Goal: Task Accomplishment & Management: Manage account settings

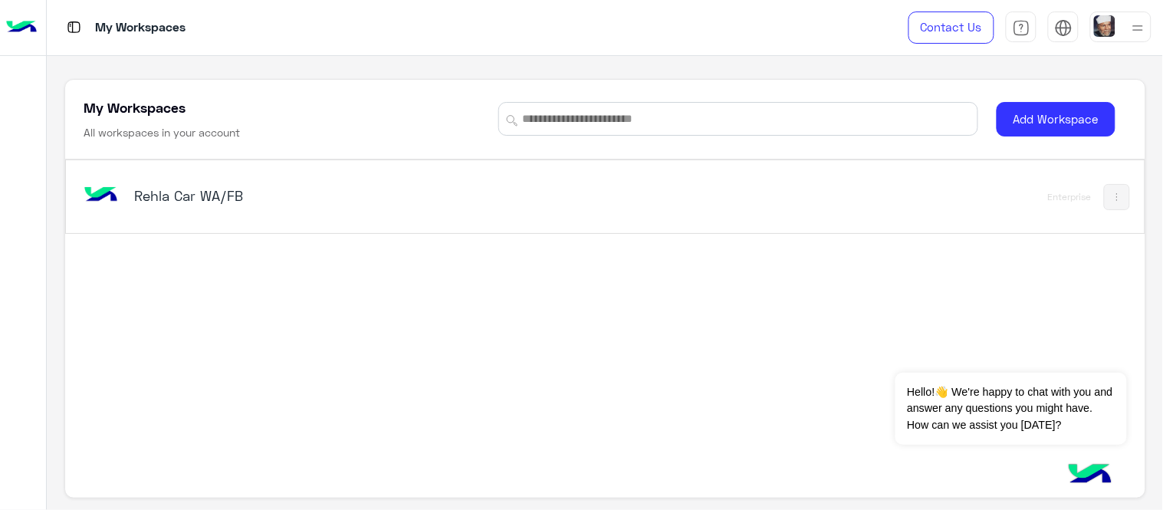
click at [274, 198] on h5 "Rehla Car WA/FB" at bounding box center [323, 195] width 378 height 18
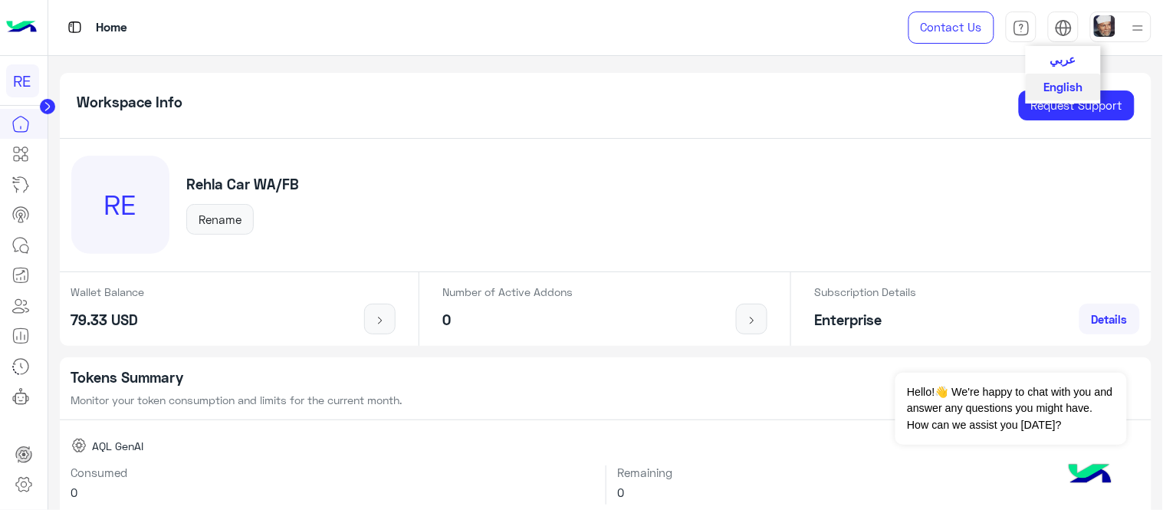
click at [1070, 28] on img at bounding box center [1064, 28] width 18 height 18
click at [1070, 58] on span "عربي" at bounding box center [1063, 58] width 26 height 14
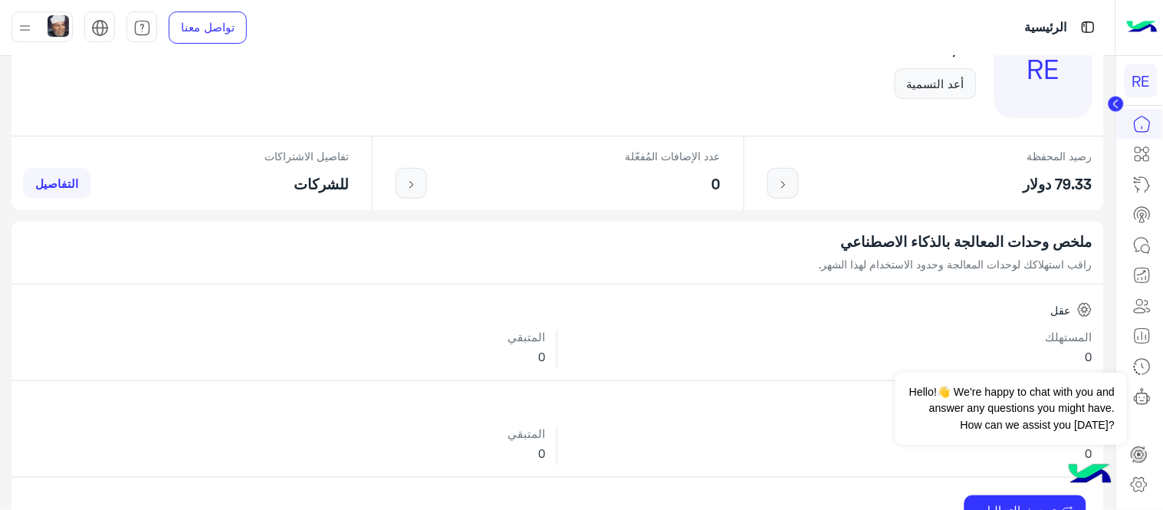
scroll to position [136, 0]
click at [1147, 126] on icon at bounding box center [1142, 124] width 18 height 18
click at [1144, 256] on link at bounding box center [1141, 245] width 41 height 31
click at [1146, 248] on icon at bounding box center [1142, 245] width 18 height 18
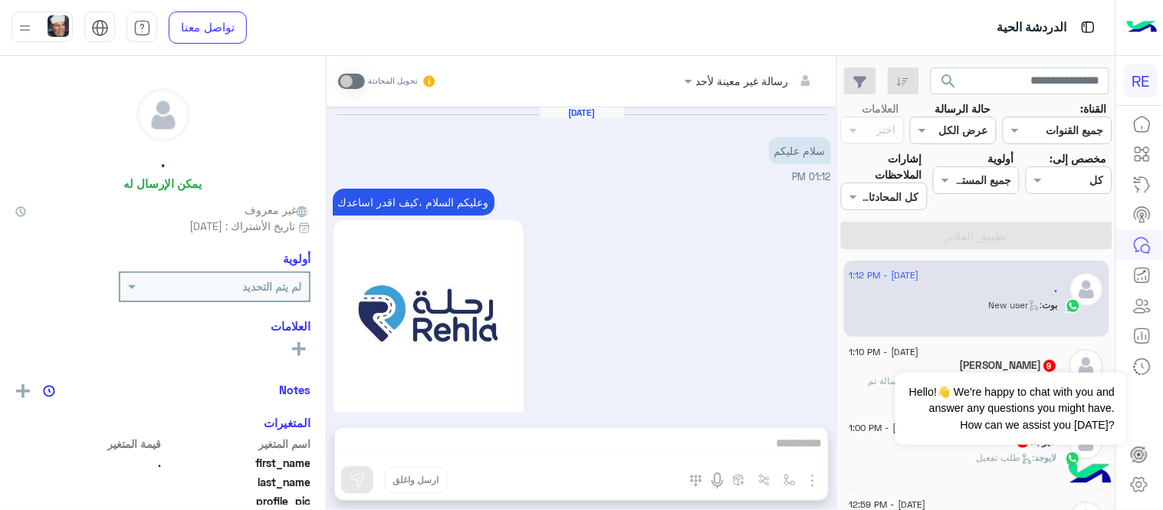
scroll to position [933, 0]
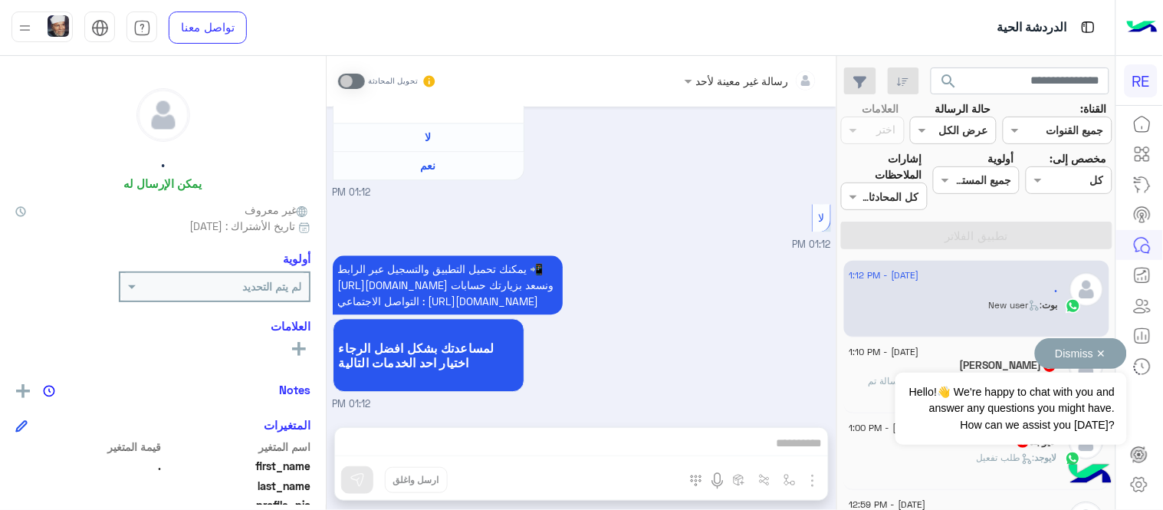
click at [1096, 358] on button "Dismiss ✕" at bounding box center [1081, 353] width 92 height 31
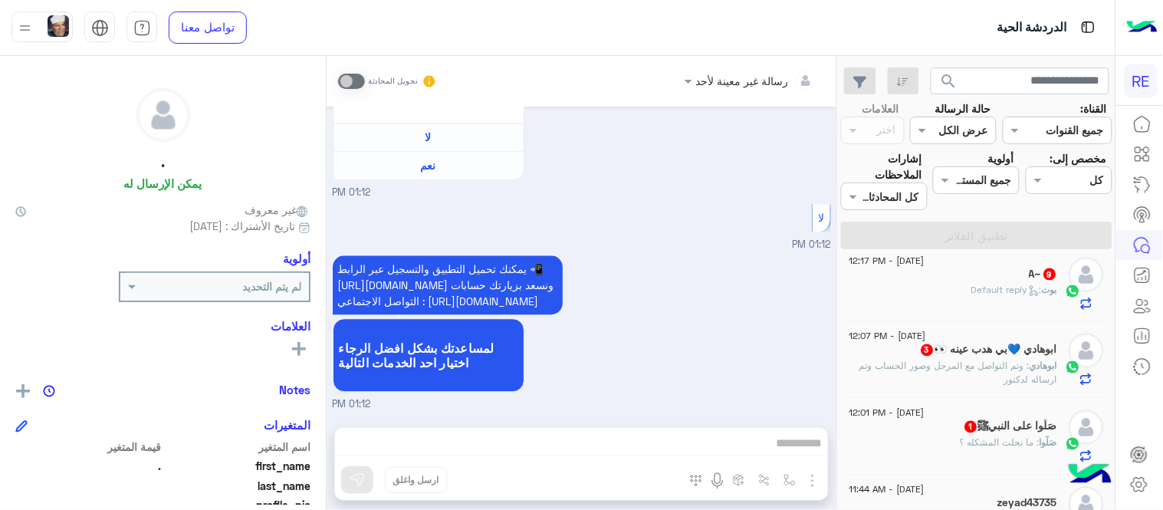
scroll to position [0, 0]
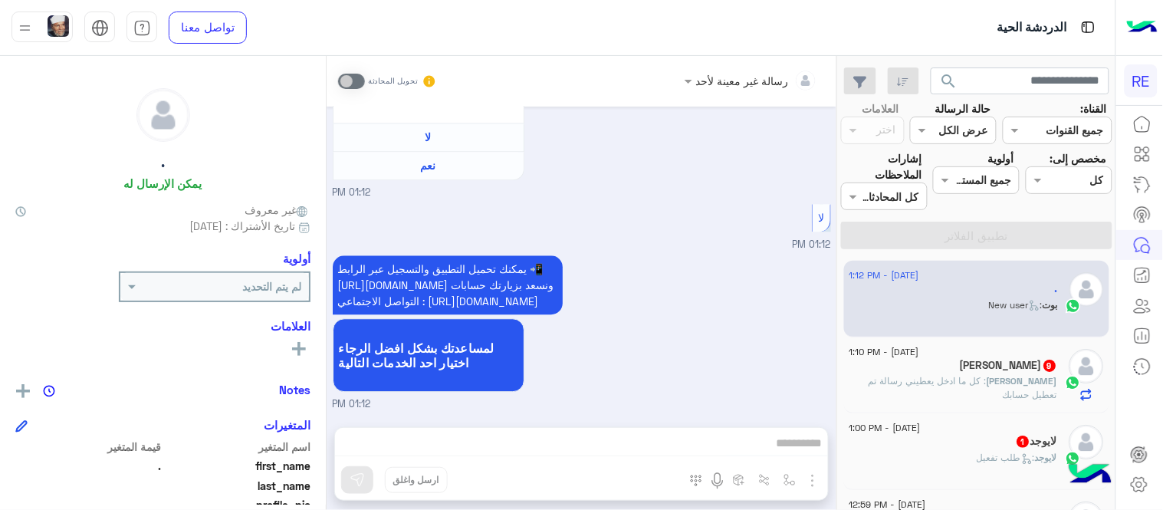
click at [1086, 31] on img at bounding box center [1087, 27] width 19 height 19
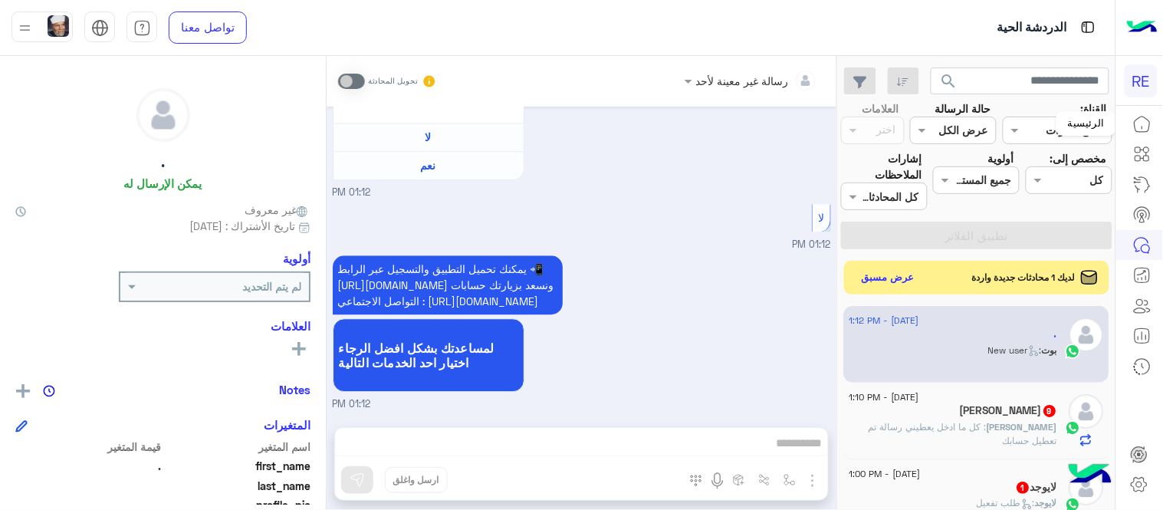
click at [1150, 121] on icon at bounding box center [1142, 124] width 18 height 18
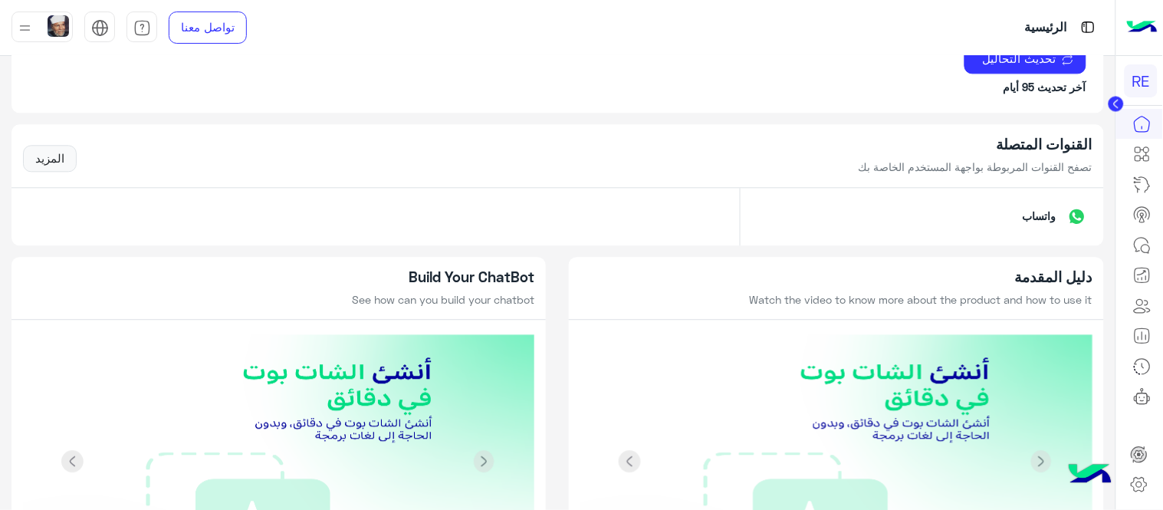
scroll to position [929, 0]
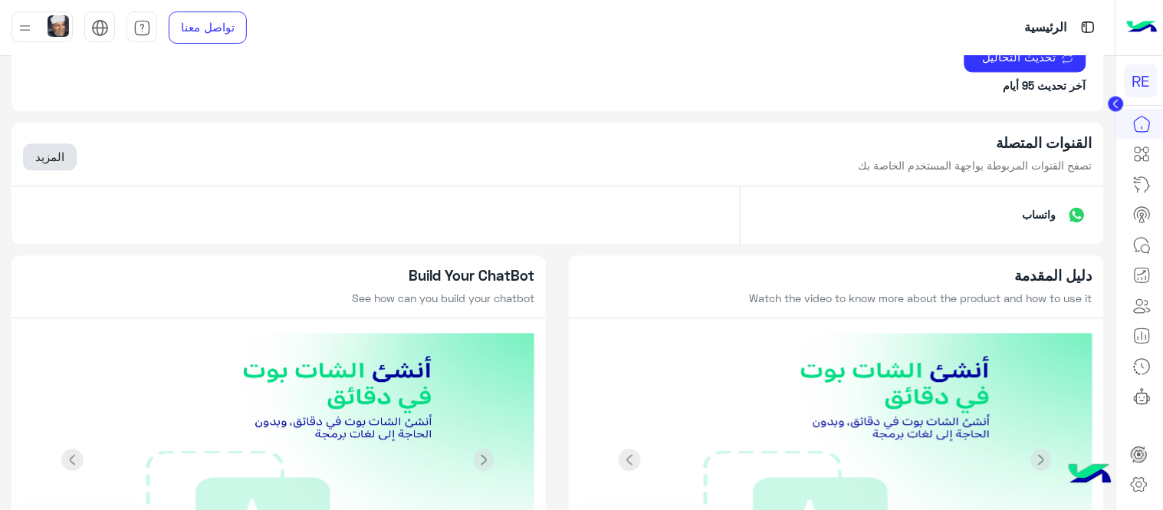
click at [40, 161] on link "المزيد" at bounding box center [50, 157] width 54 height 28
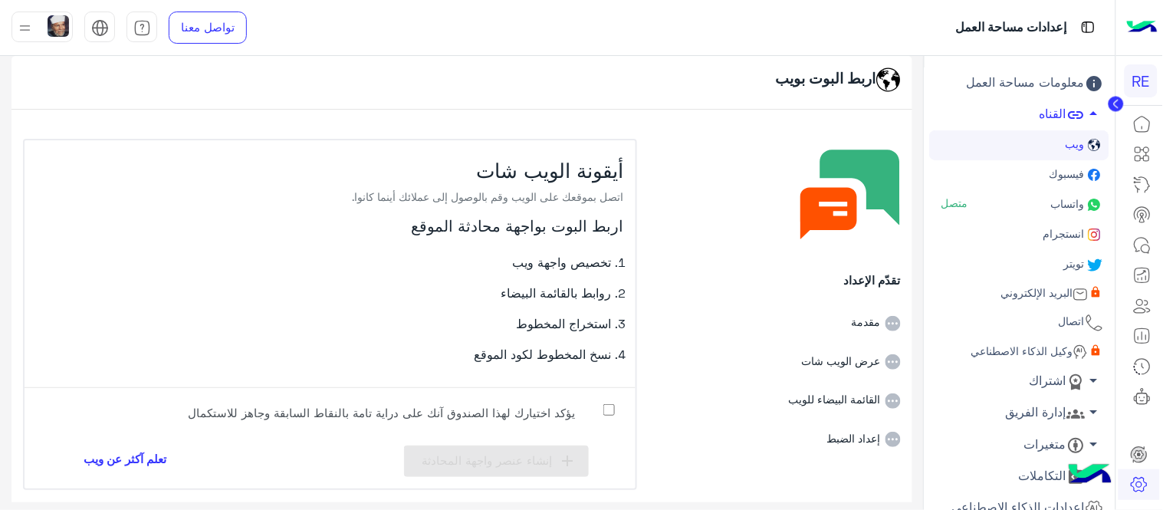
scroll to position [3, 0]
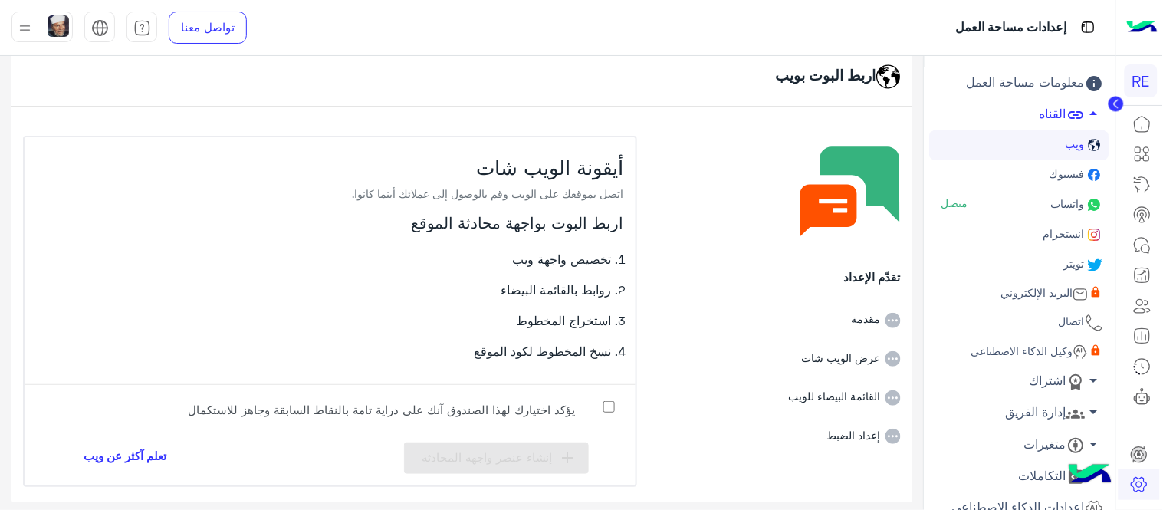
click at [1048, 161] on link "فيسبوك" at bounding box center [1019, 175] width 179 height 30
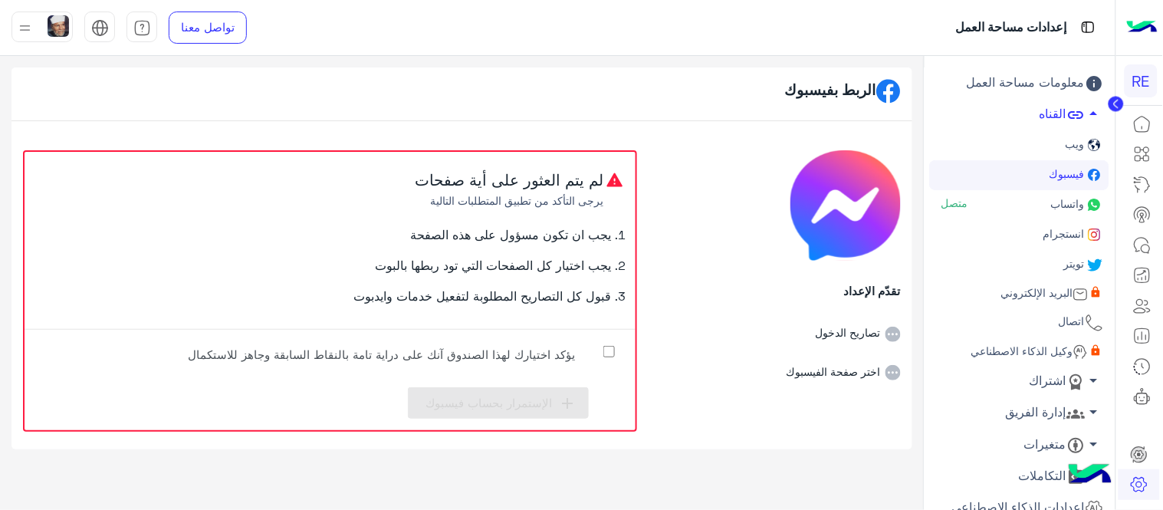
click at [848, 368] on li "اختر صفحة الفيسبوك" at bounding box center [774, 361] width 251 height 39
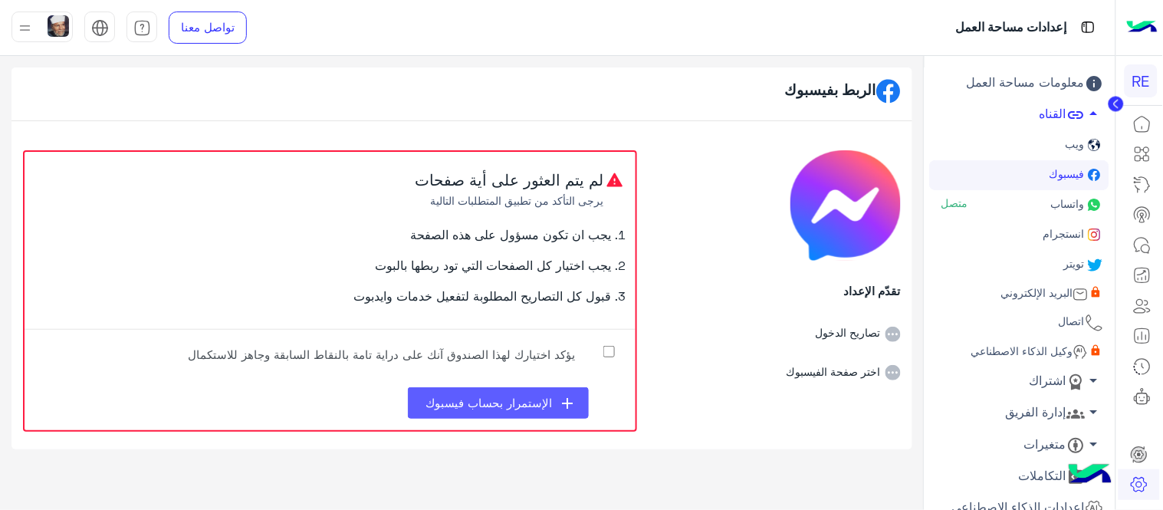
click at [512, 396] on span "الإستمرار بحساب فيسبوك" at bounding box center [489, 403] width 126 height 14
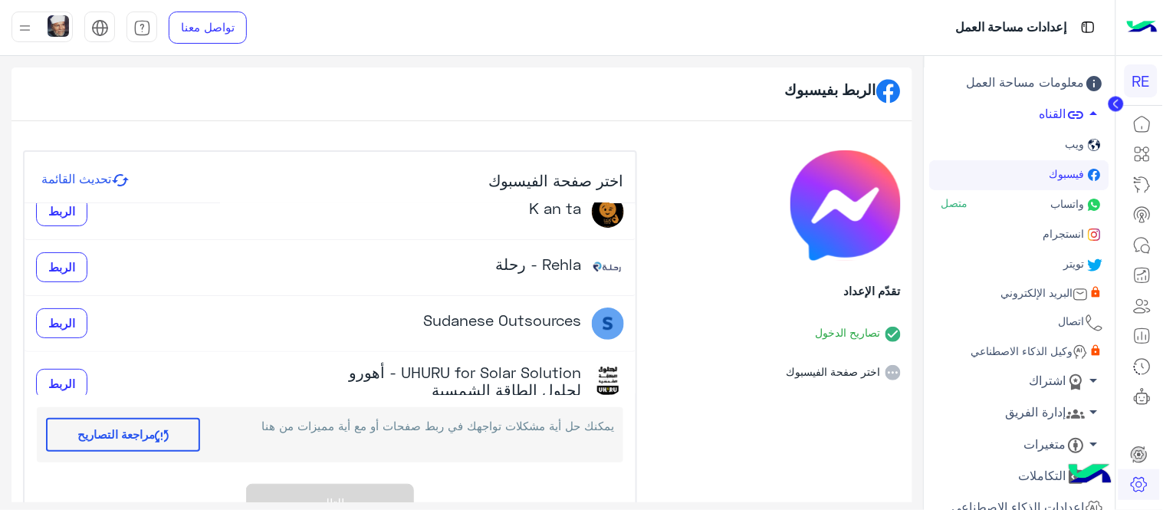
scroll to position [78, 0]
click at [74, 259] on span "الربط" at bounding box center [61, 264] width 27 height 14
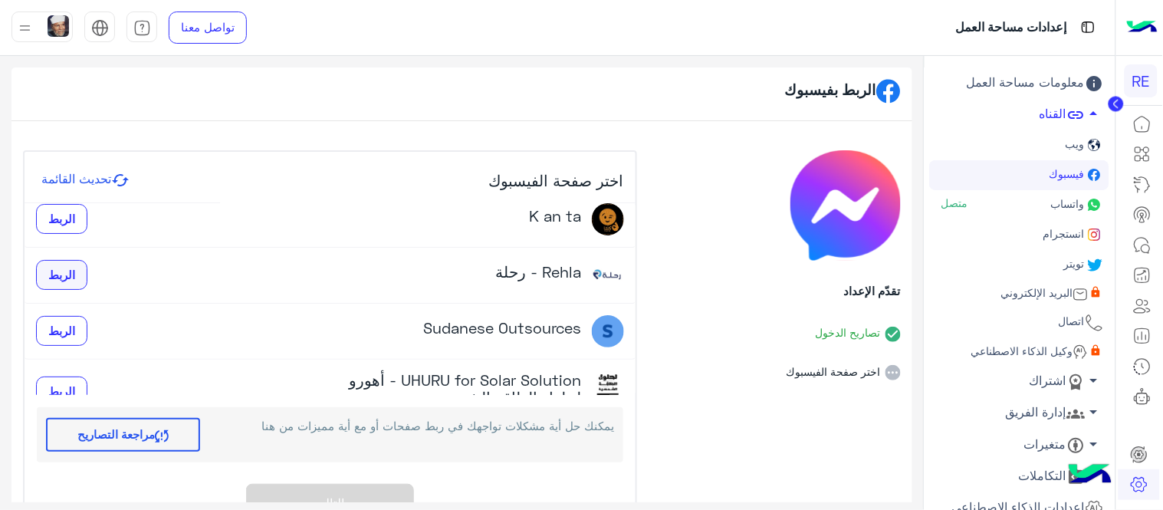
scroll to position [52, 0]
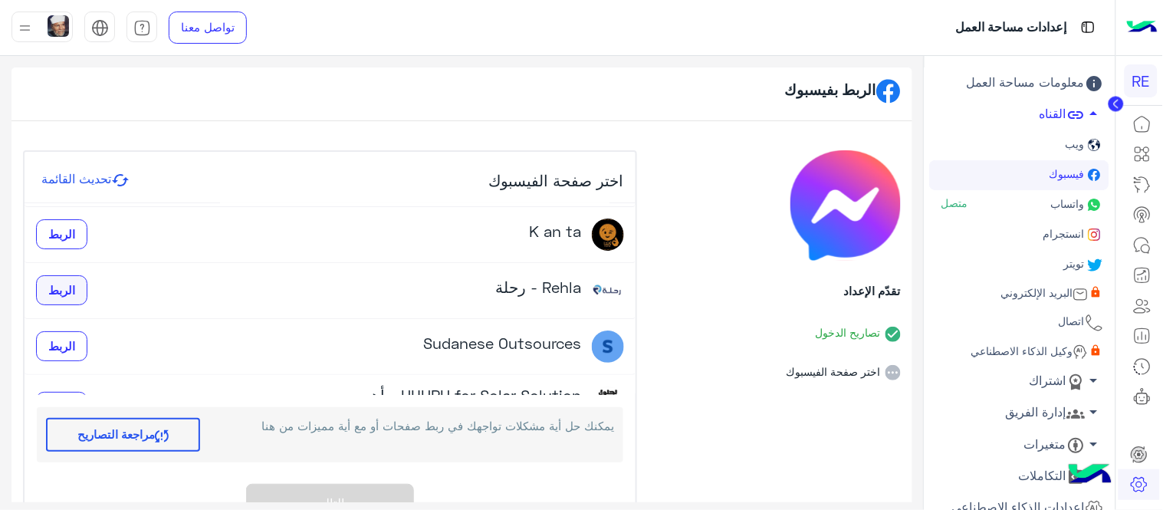
click at [73, 278] on button "الربط" at bounding box center [61, 290] width 51 height 31
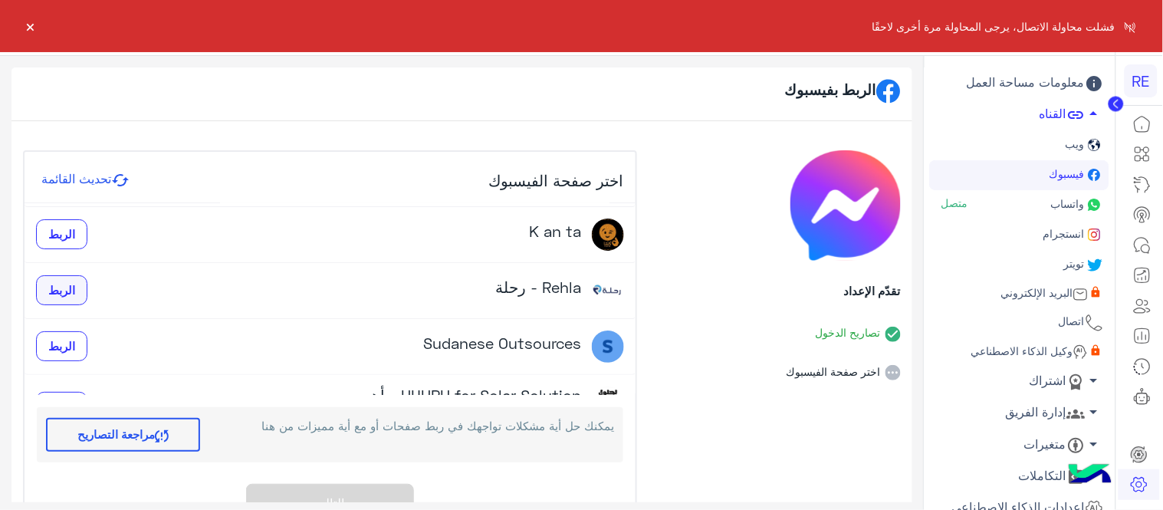
click at [71, 284] on span "الربط" at bounding box center [61, 290] width 27 height 14
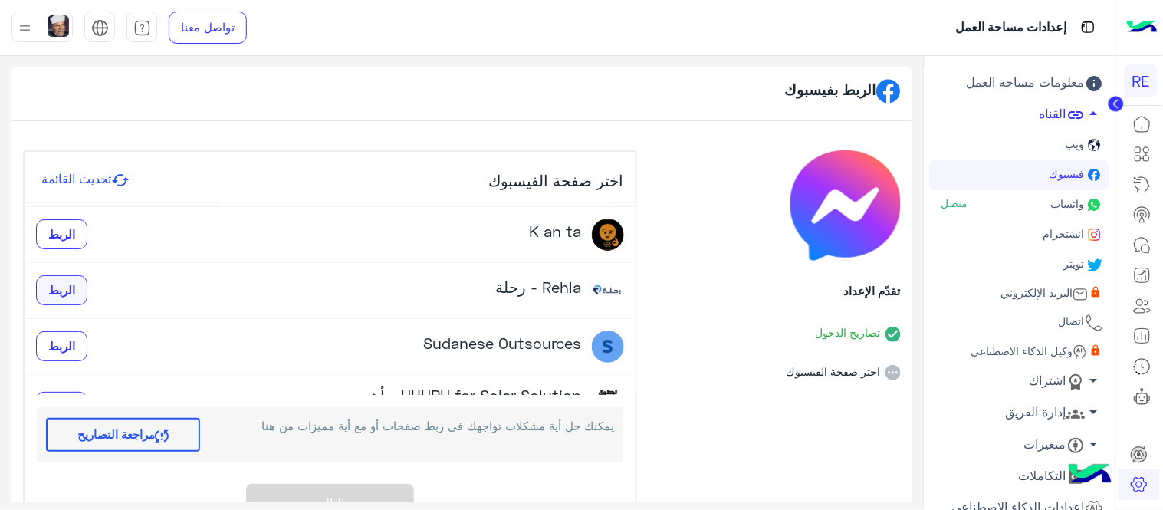
click at [67, 289] on span "الربط" at bounding box center [61, 290] width 27 height 14
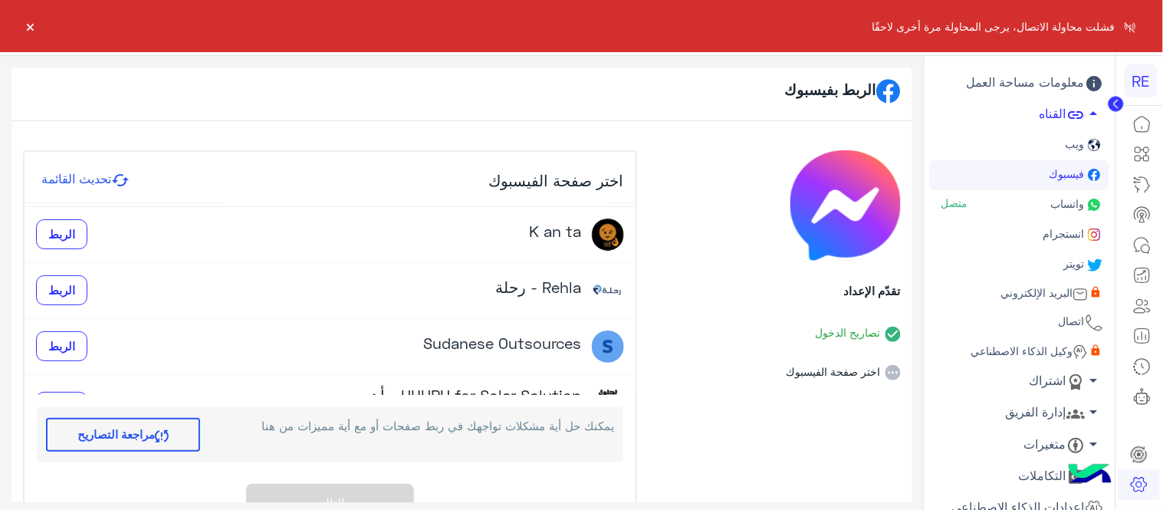
click at [126, 432] on button "مراجعة التصاريح" at bounding box center [123, 435] width 154 height 34
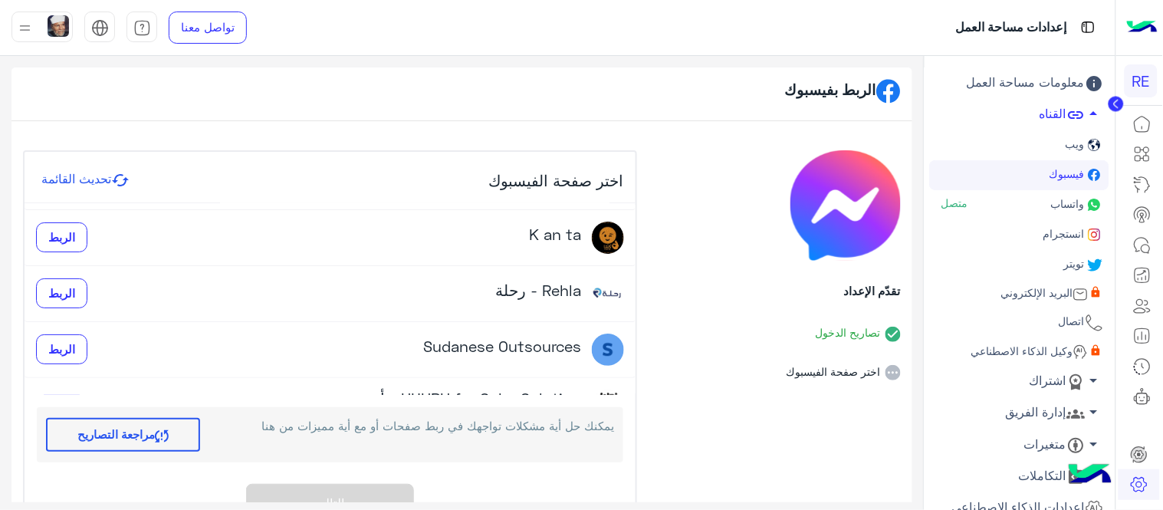
scroll to position [64, 0]
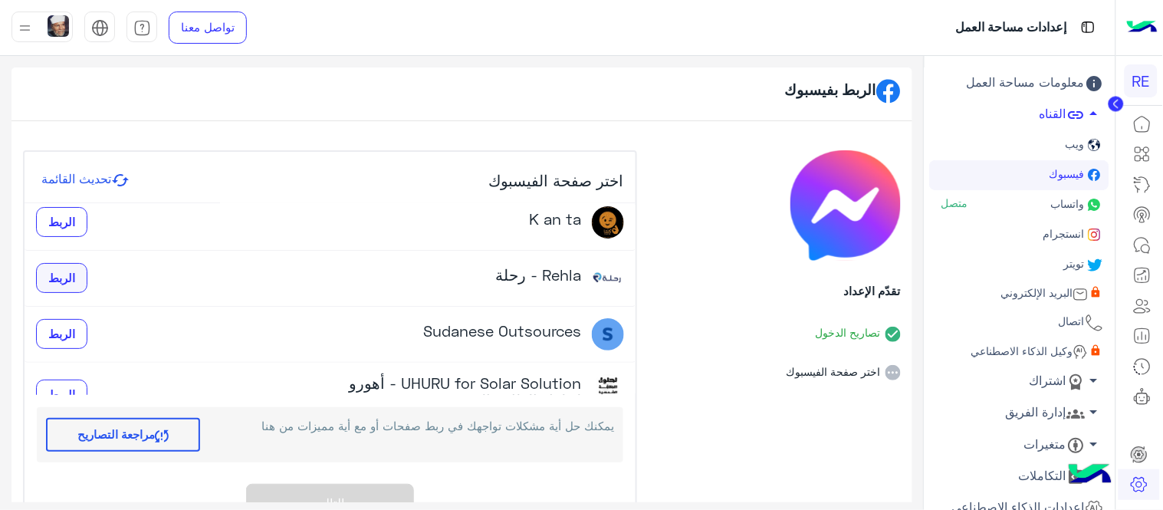
click at [74, 281] on span "الربط" at bounding box center [61, 278] width 27 height 14
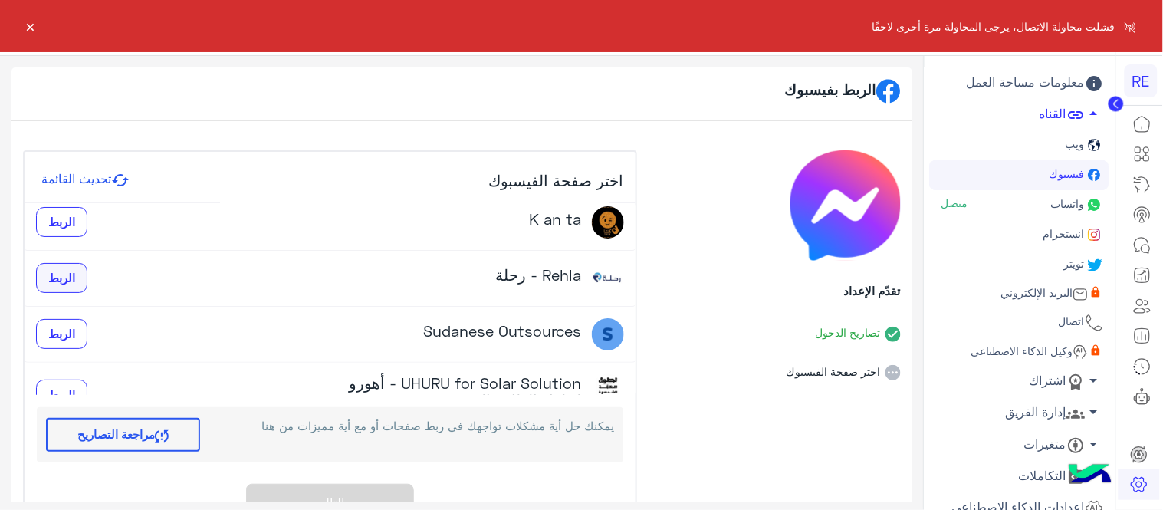
click at [74, 281] on span "الربط" at bounding box center [61, 278] width 27 height 14
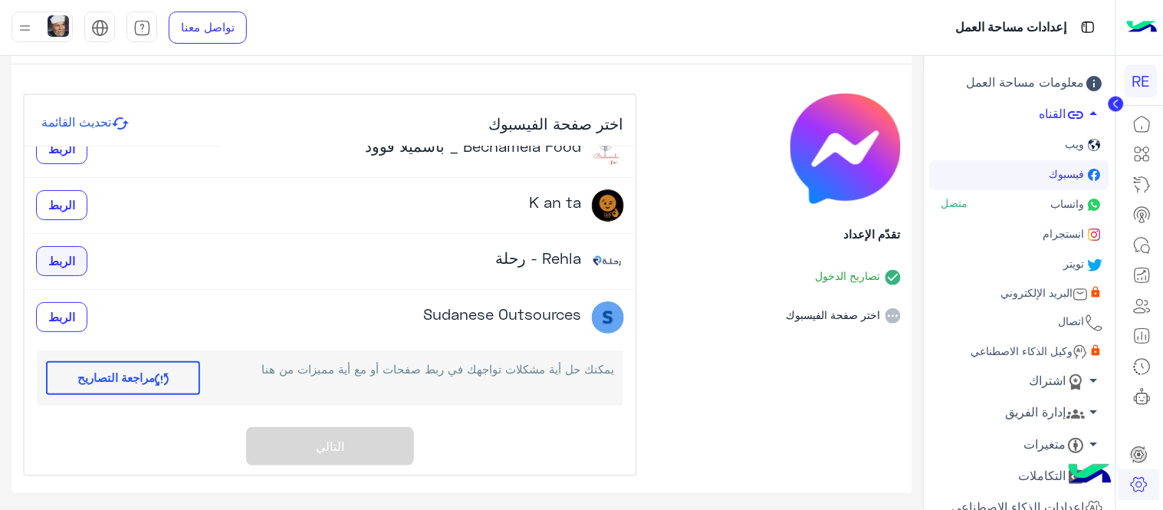
scroll to position [24, 0]
click at [74, 264] on span "الربط" at bounding box center [61, 261] width 27 height 14
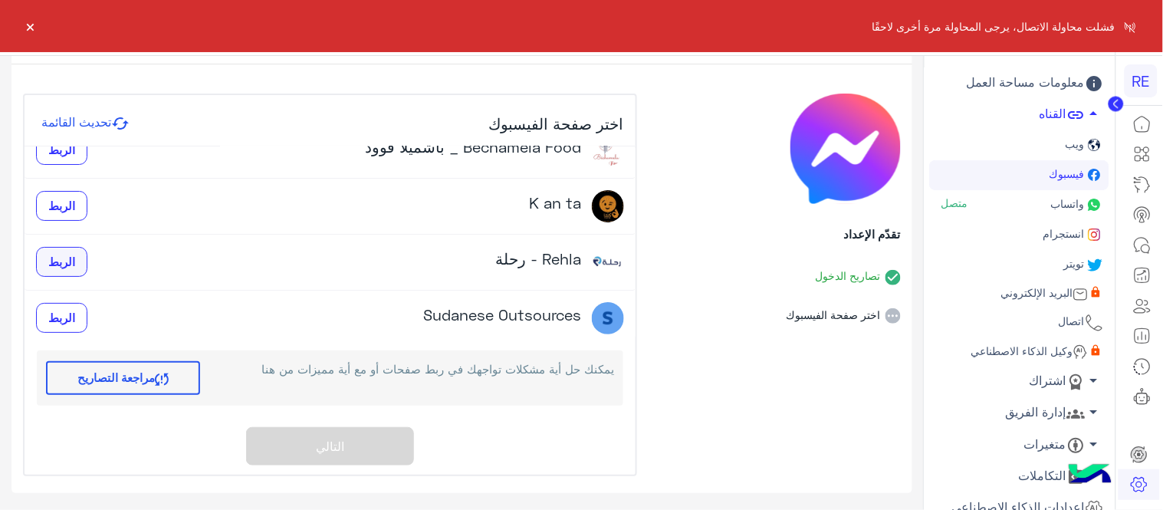
scroll to position [0, 0]
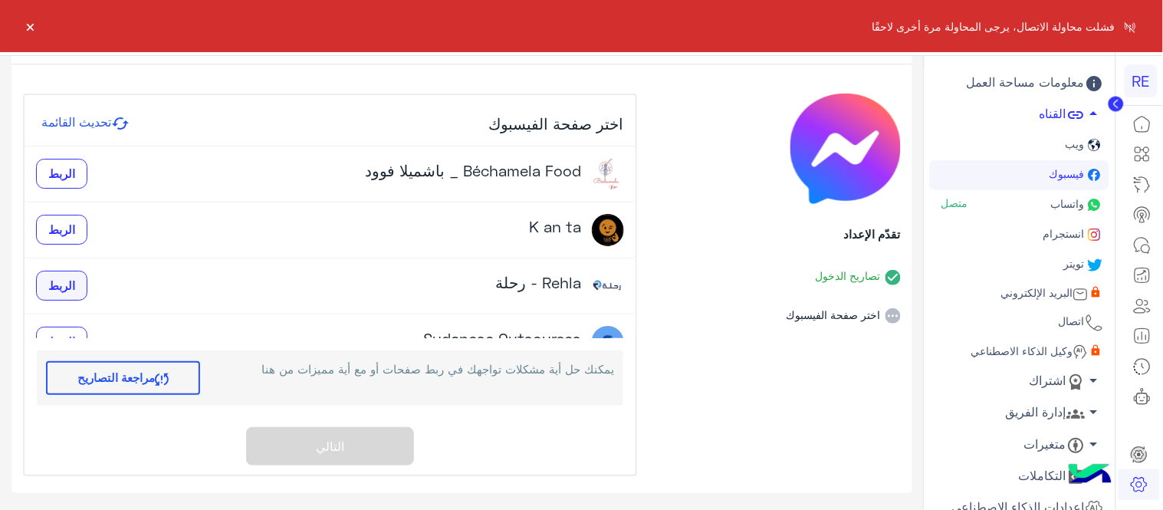
click at [67, 286] on span "الربط" at bounding box center [61, 285] width 27 height 14
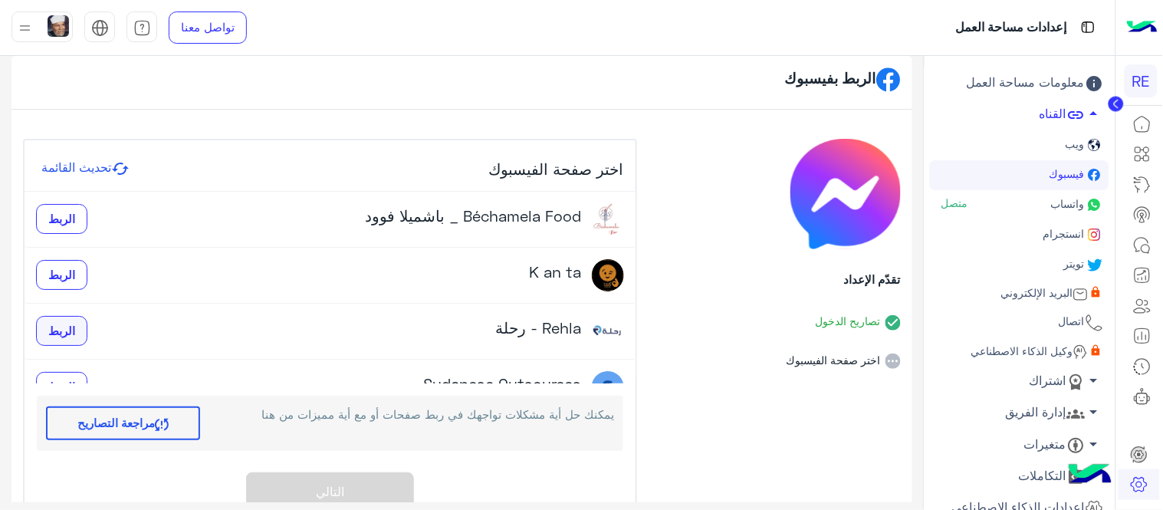
scroll to position [11, 0]
click at [75, 335] on span "الربط" at bounding box center [61, 331] width 27 height 14
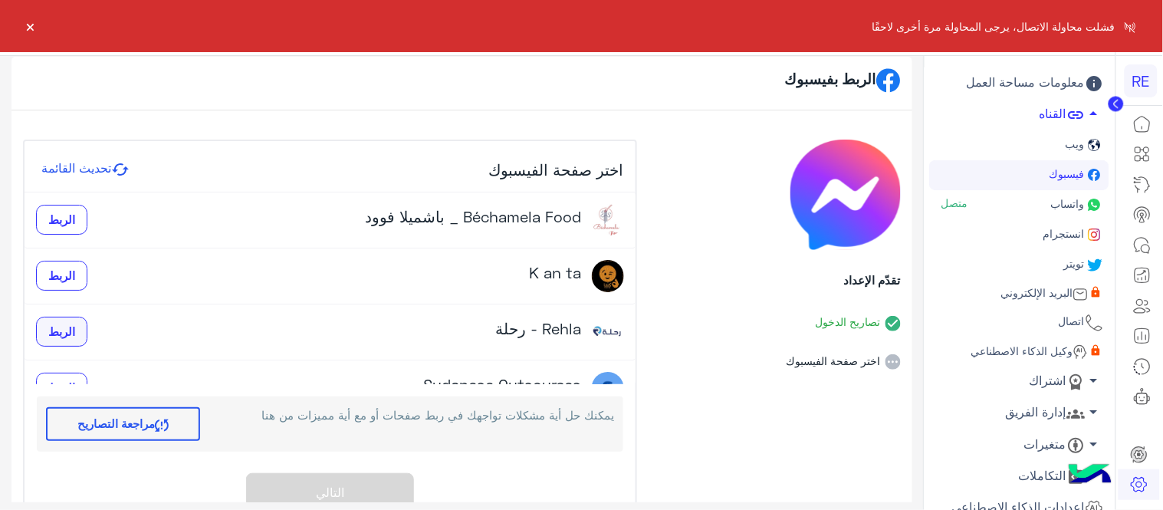
click at [75, 335] on span "الربط" at bounding box center [61, 331] width 27 height 14
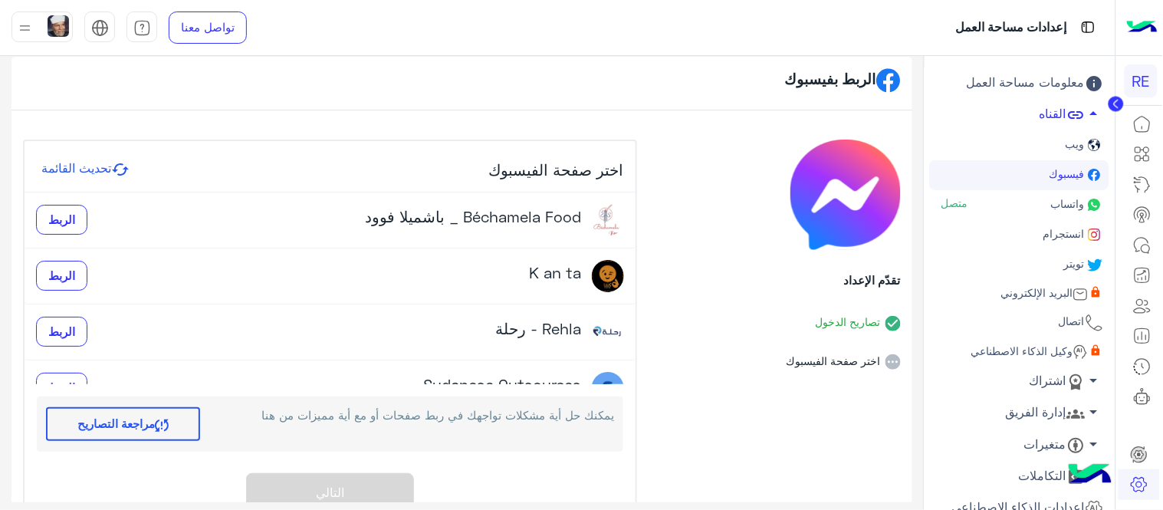
click at [44, 317] on div "الربط" at bounding box center [61, 332] width 51 height 31
click at [72, 333] on span "الربط" at bounding box center [61, 331] width 27 height 14
click at [72, 328] on span "الربط" at bounding box center [61, 331] width 27 height 14
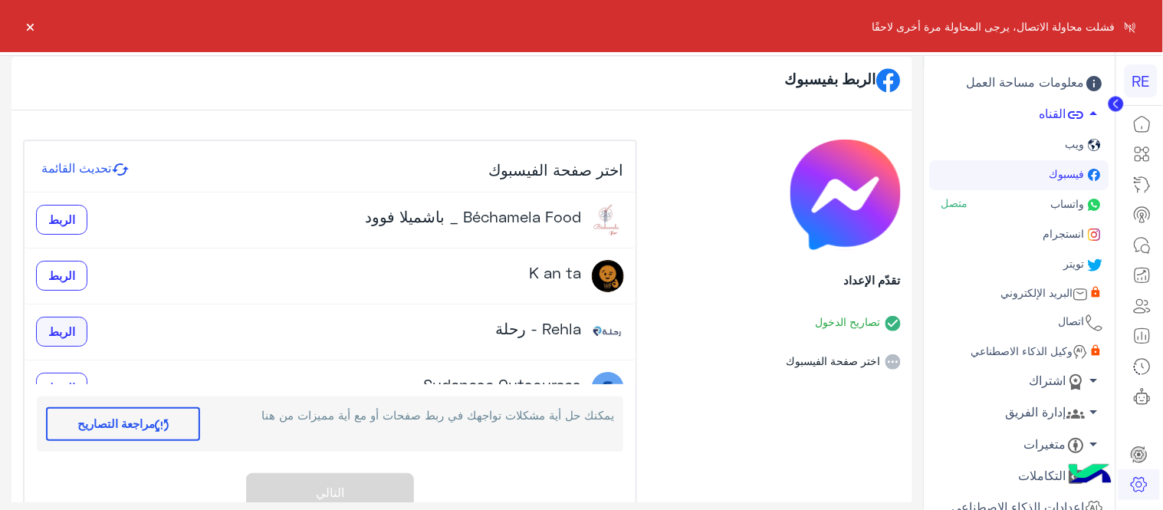
click at [57, 328] on button "الربط" at bounding box center [61, 332] width 51 height 31
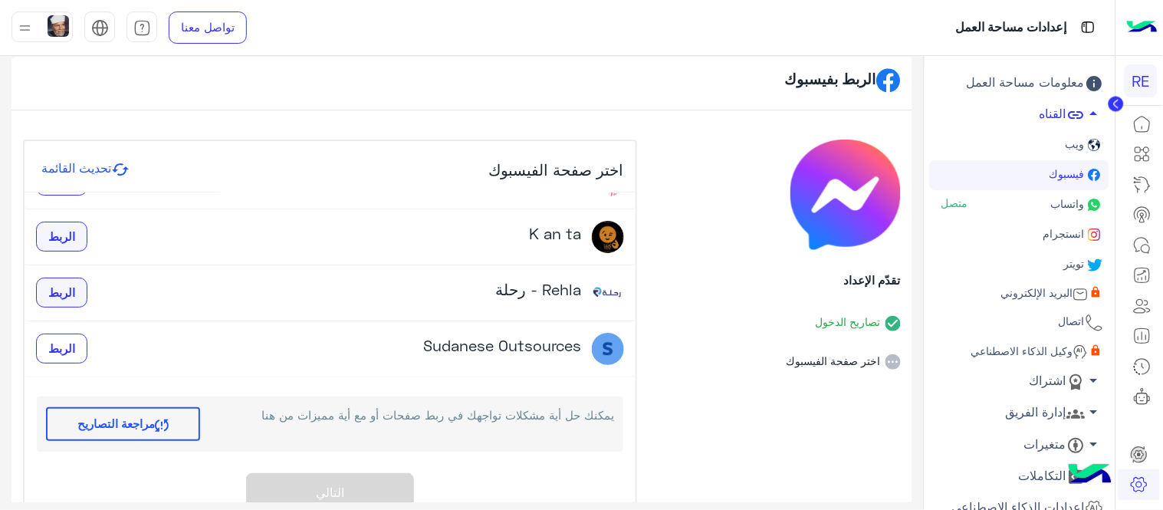
scroll to position [40, 0]
click at [67, 293] on span "الربط" at bounding box center [61, 291] width 27 height 14
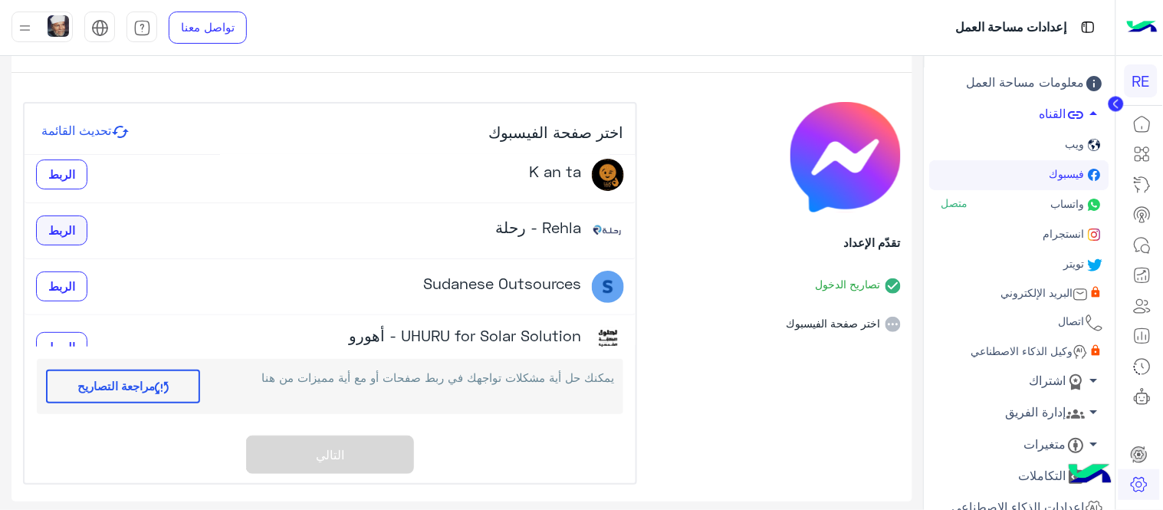
scroll to position [51, 0]
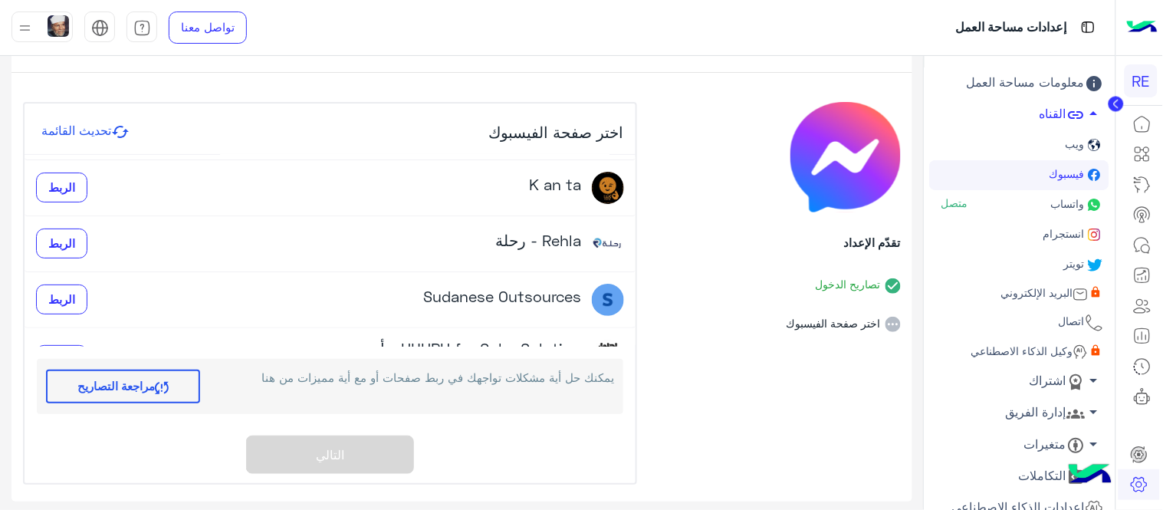
click at [248, 234] on div "Rehla - رحلة الربط" at bounding box center [330, 244] width 588 height 32
click at [75, 242] on span "الربط" at bounding box center [61, 243] width 27 height 14
click at [28, 20] on img at bounding box center [24, 27] width 19 height 19
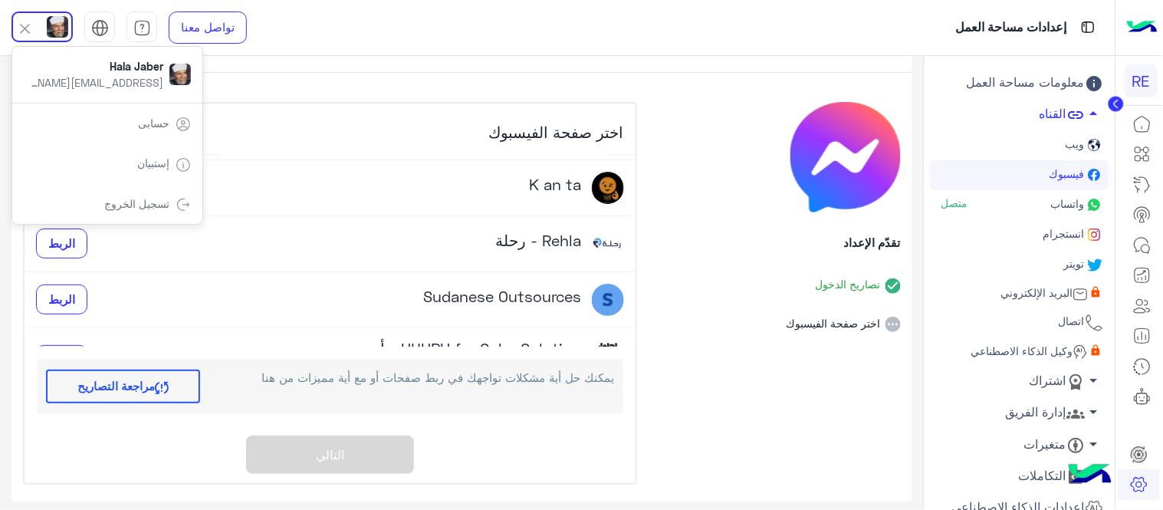
click at [403, 27] on div "إعدادات مساحة العمل" at bounding box center [744, 27] width 744 height 55
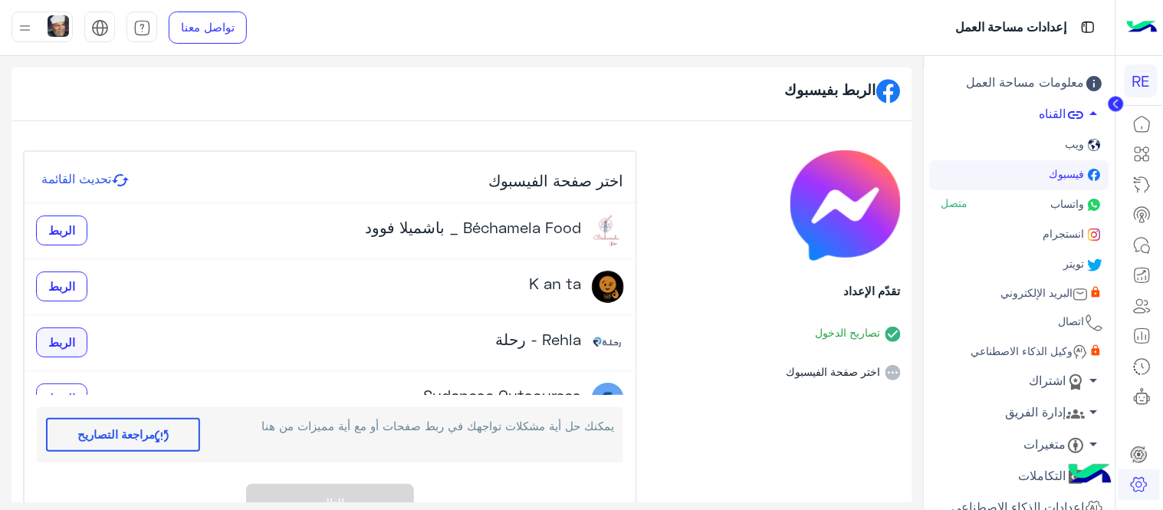
click at [75, 346] on span "الربط" at bounding box center [61, 342] width 27 height 14
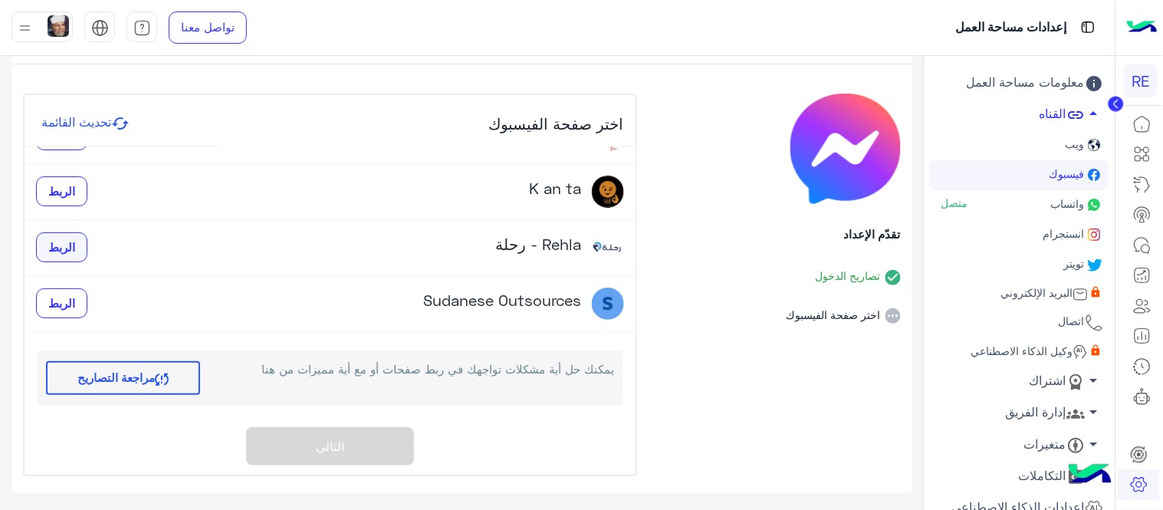
scroll to position [37, 0]
click at [74, 254] on span "الربط" at bounding box center [61, 248] width 27 height 14
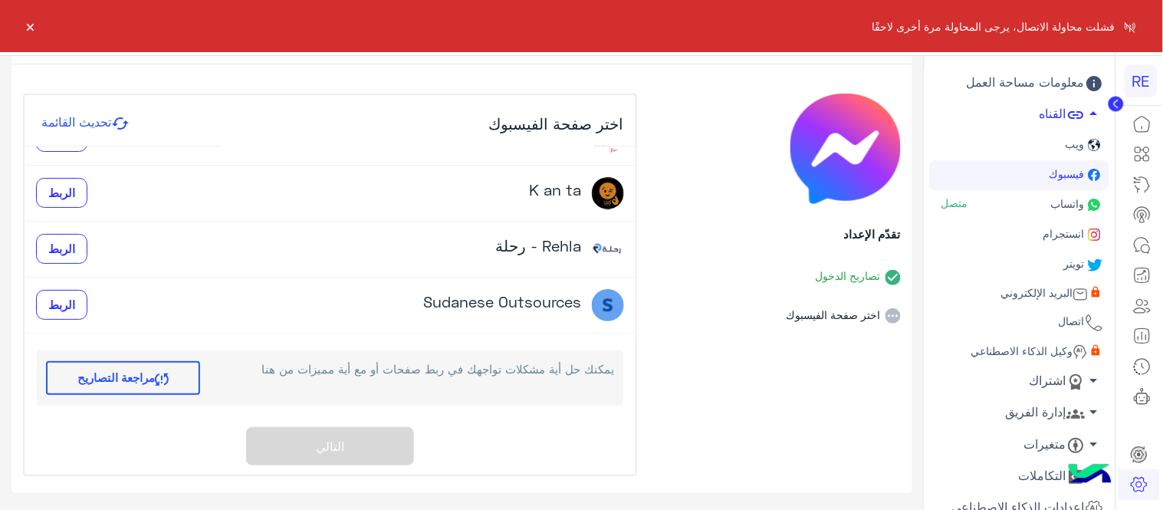
click at [856, 311] on li "اختر صفحة الفيسبوك" at bounding box center [774, 304] width 251 height 39
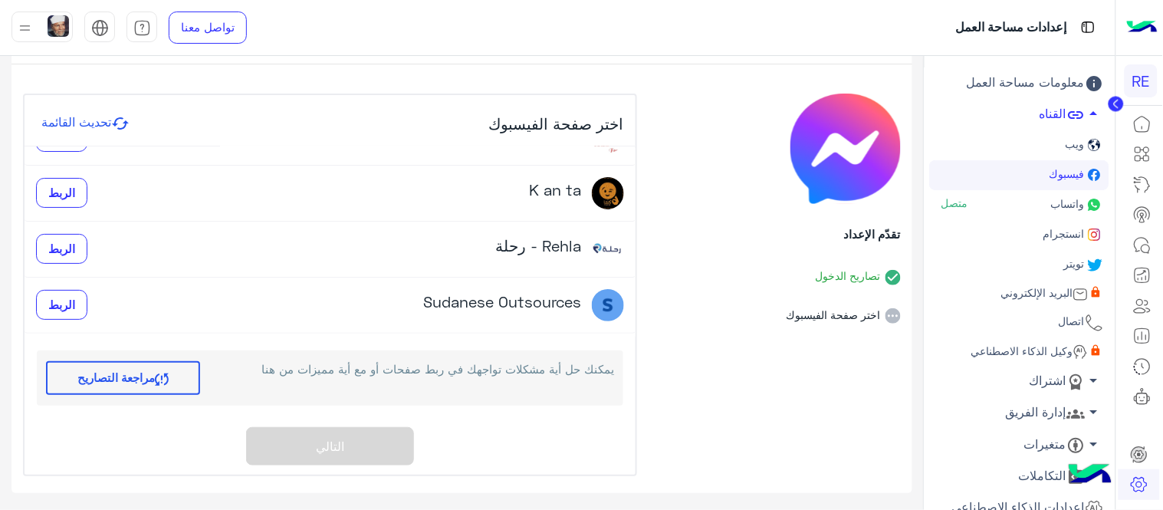
click at [897, 310] on icon at bounding box center [892, 315] width 15 height 15
click at [1055, 234] on span "انستجرام" at bounding box center [1063, 233] width 44 height 13
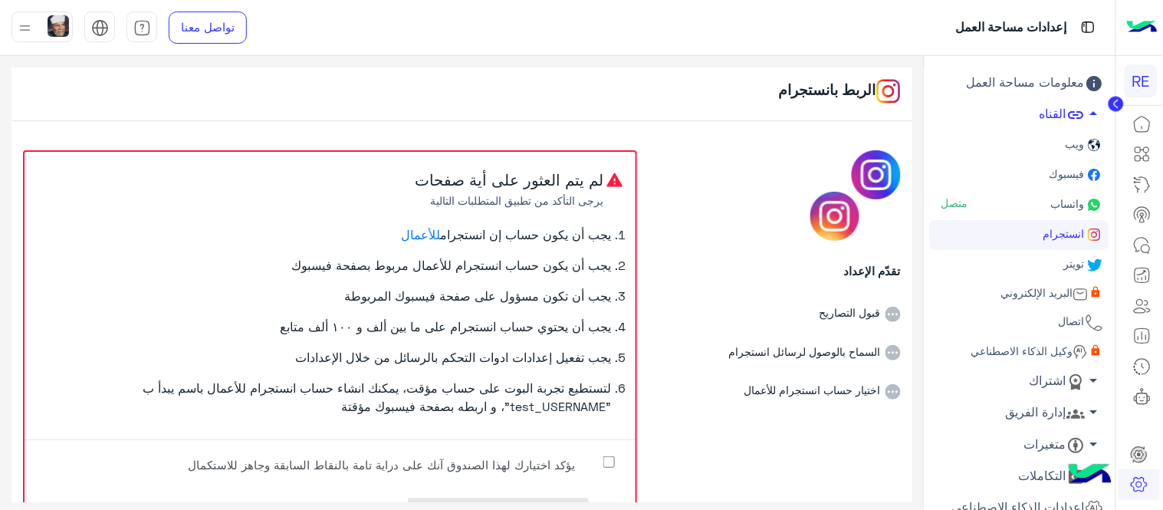
scroll to position [67, 0]
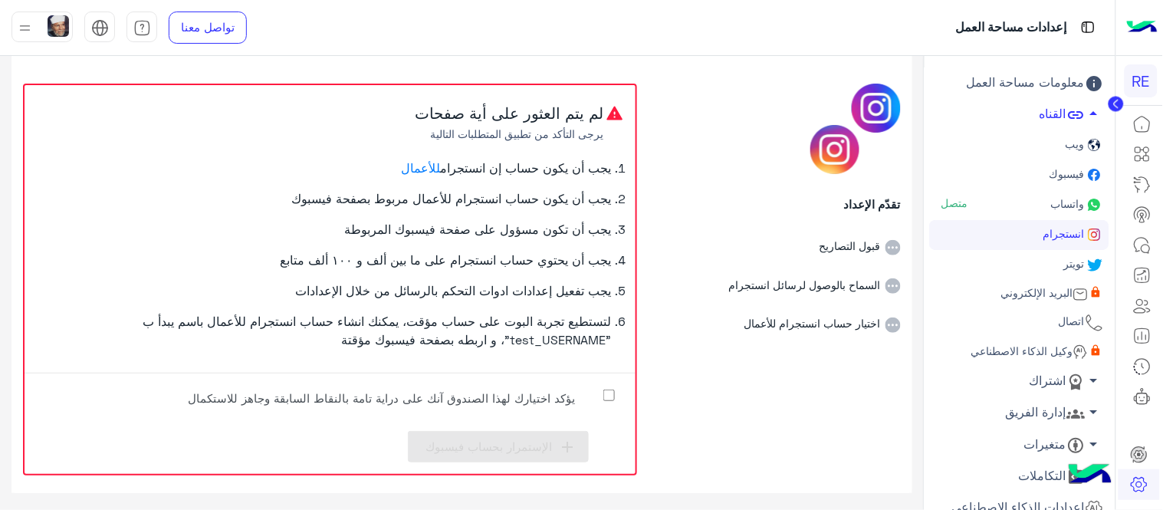
click at [1078, 173] on span "فيسبوك" at bounding box center [1066, 173] width 38 height 13
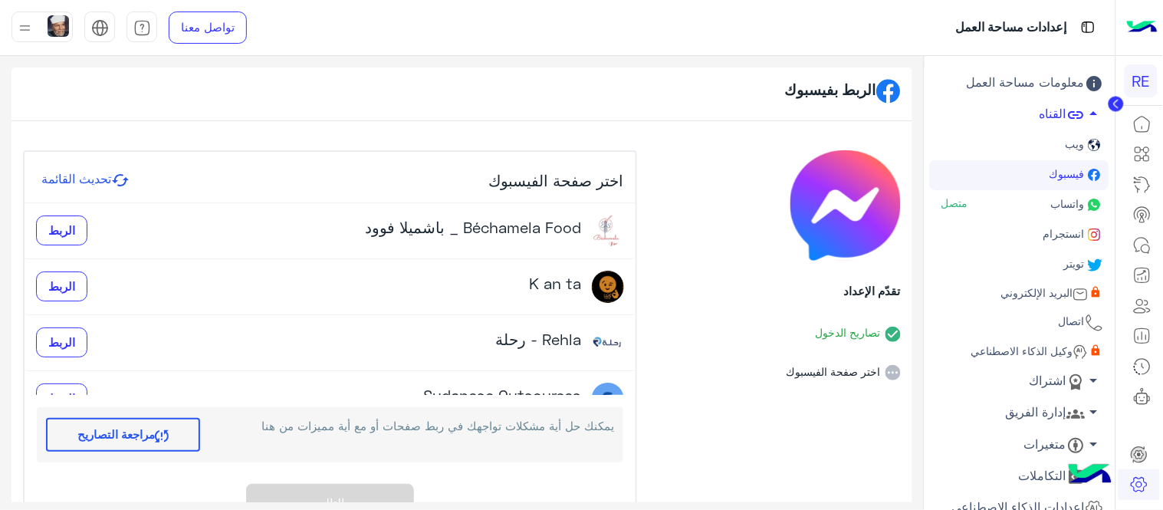
scroll to position [57, 0]
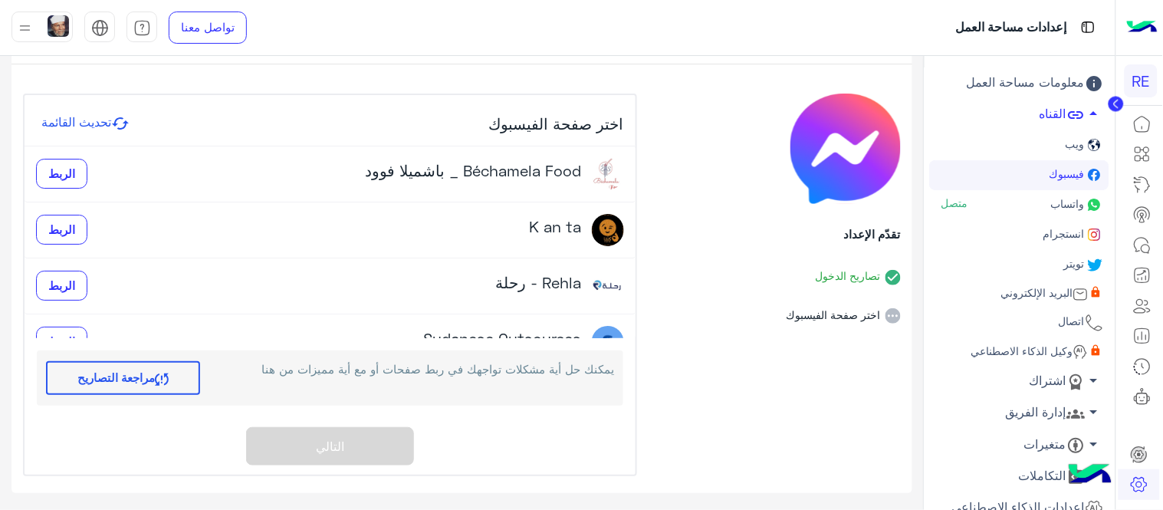
click at [143, 381] on button "مراجعة التصاريح" at bounding box center [123, 378] width 154 height 34
click at [75, 287] on span "الربط" at bounding box center [61, 285] width 27 height 14
click at [71, 278] on span "الربط" at bounding box center [61, 285] width 27 height 14
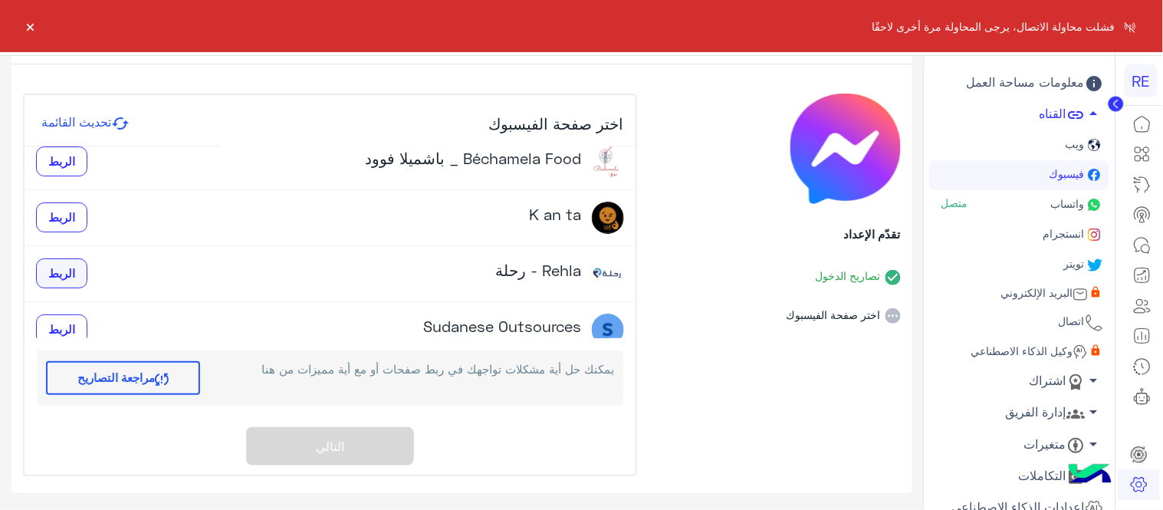
scroll to position [13, 0]
click at [64, 209] on span "الربط" at bounding box center [61, 216] width 27 height 14
click at [67, 271] on span "الربط" at bounding box center [61, 272] width 27 height 14
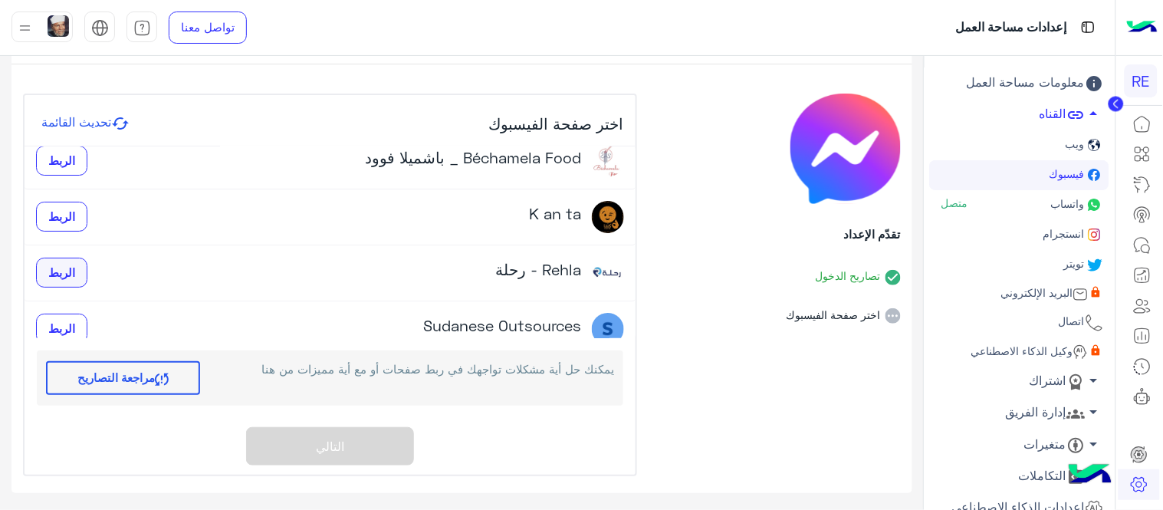
click at [67, 271] on span "الربط" at bounding box center [61, 272] width 27 height 14
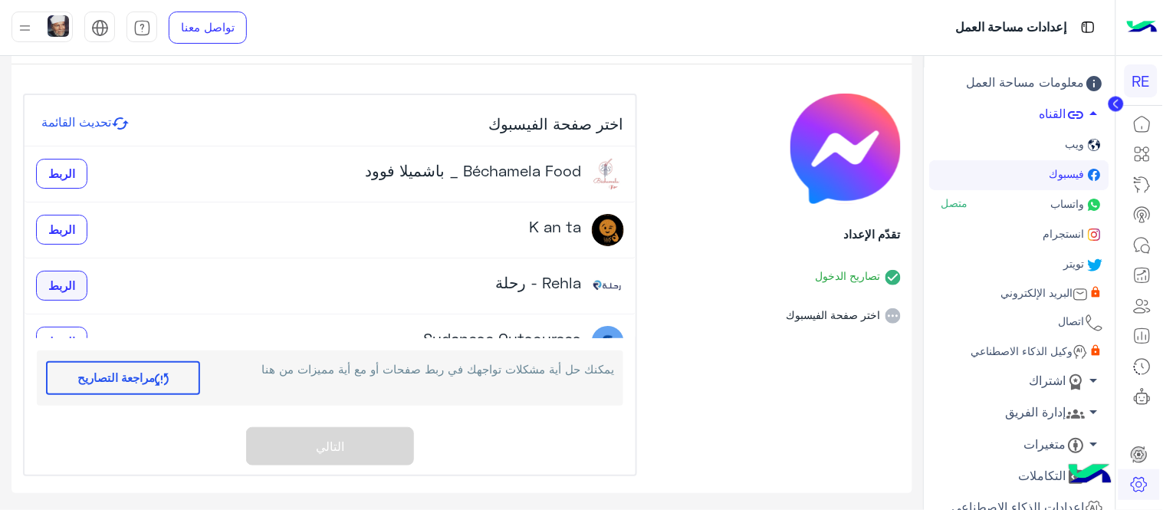
scroll to position [0, 0]
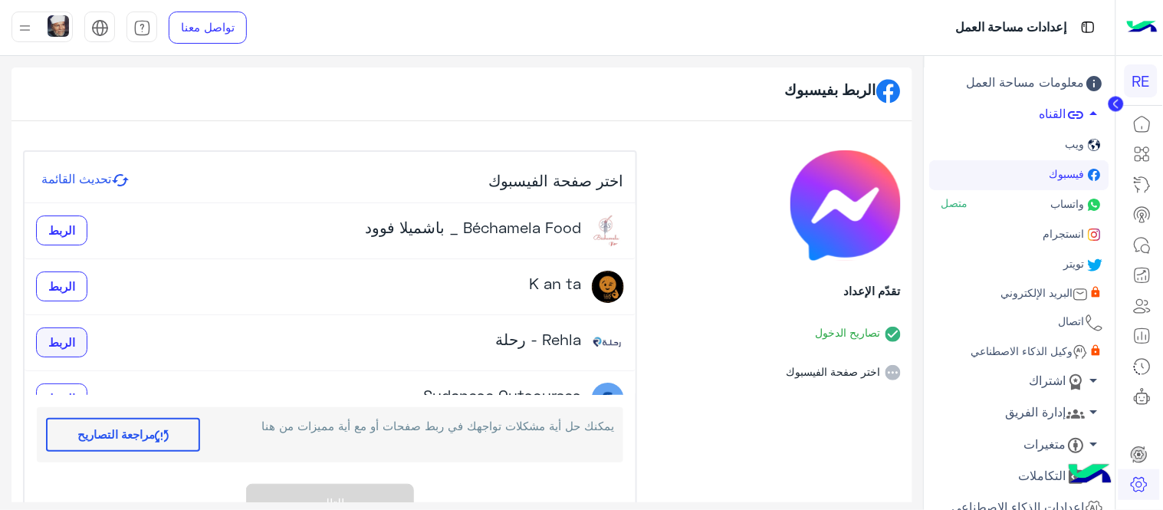
click at [69, 348] on span "الربط" at bounding box center [61, 342] width 27 height 14
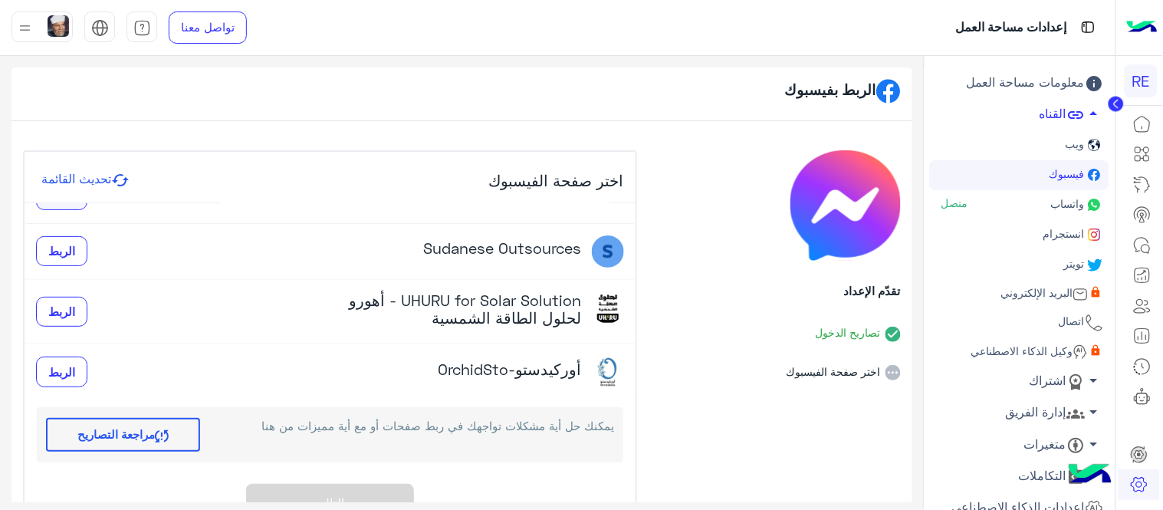
scroll to position [57, 0]
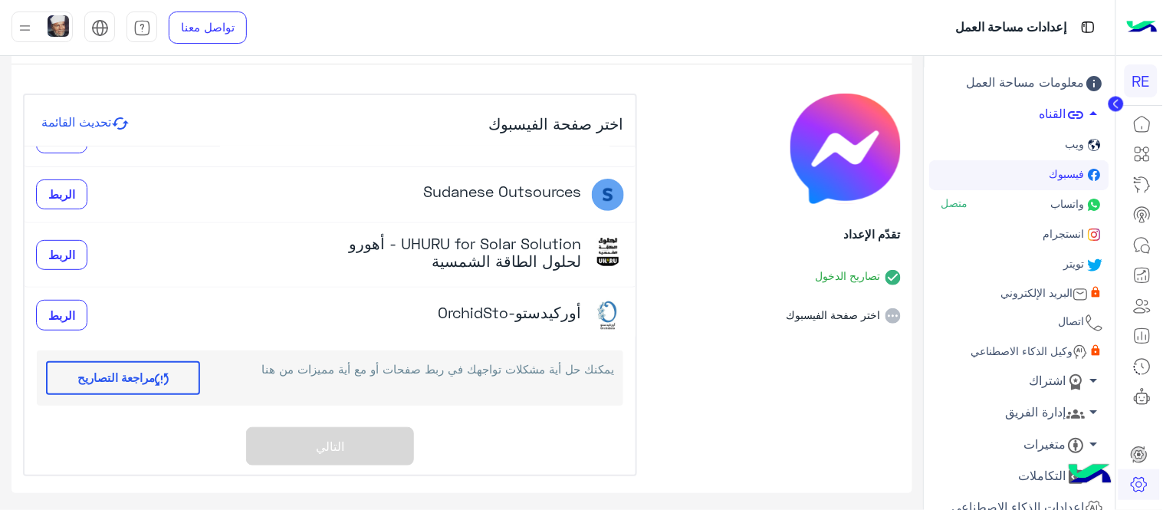
click at [350, 448] on div "اختر صفحة الفيسبوك تحديث القائمة Béchamela Food _ باشميلا فوود الربط K an ta ال…" at bounding box center [330, 284] width 611 height 379
click at [159, 369] on button "مراجعة التصاريح" at bounding box center [123, 378] width 154 height 34
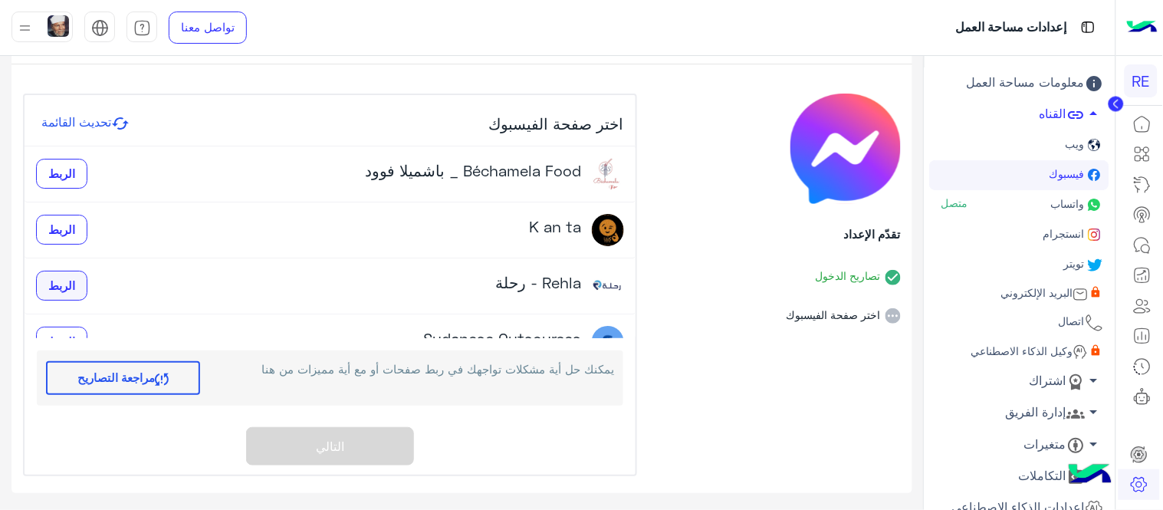
click at [73, 287] on span "الربط" at bounding box center [61, 285] width 27 height 14
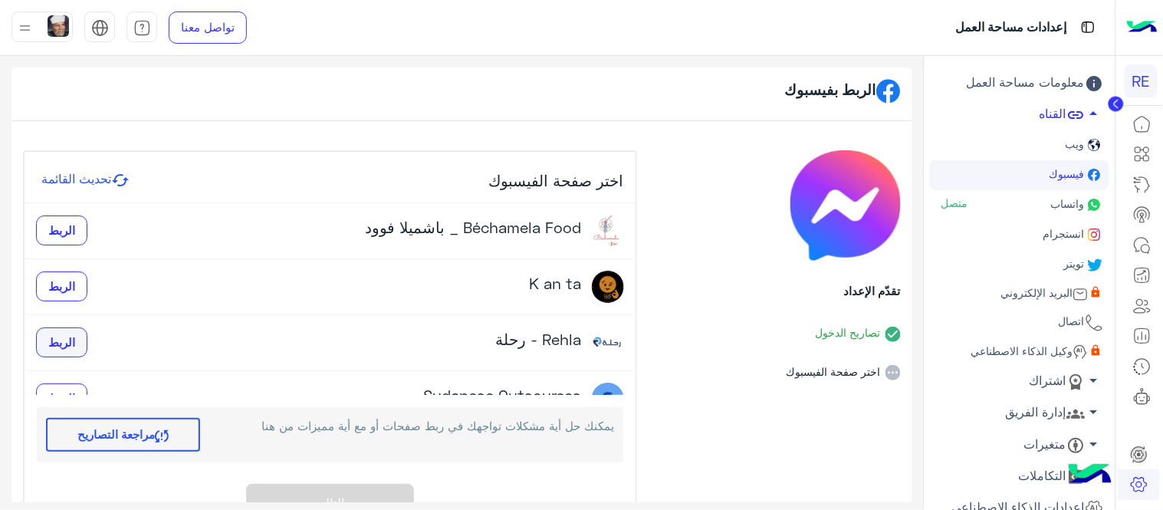
click at [51, 353] on button "الربط" at bounding box center [61, 342] width 51 height 31
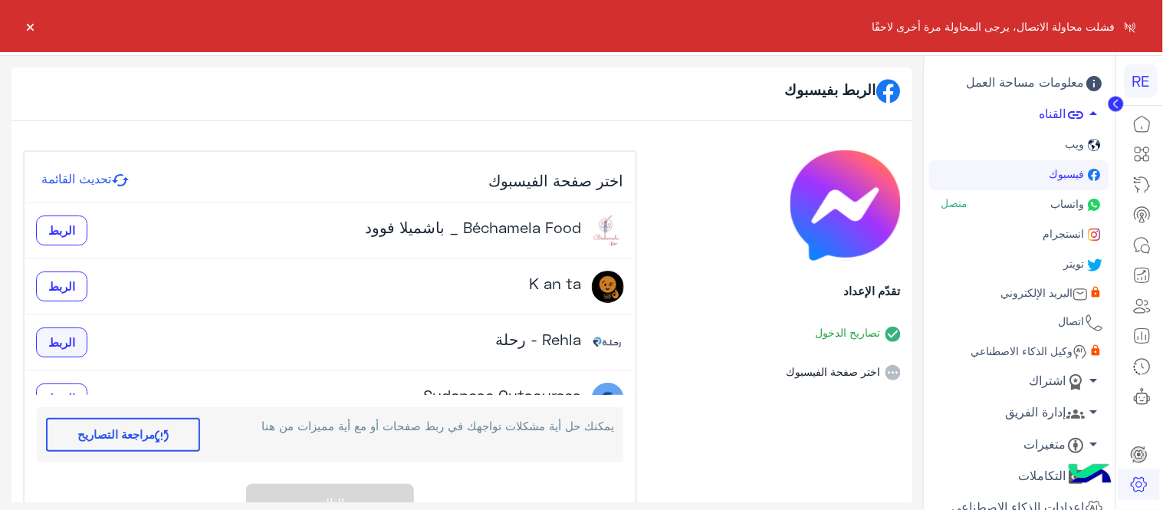
click at [80, 353] on button "الربط" at bounding box center [61, 342] width 51 height 31
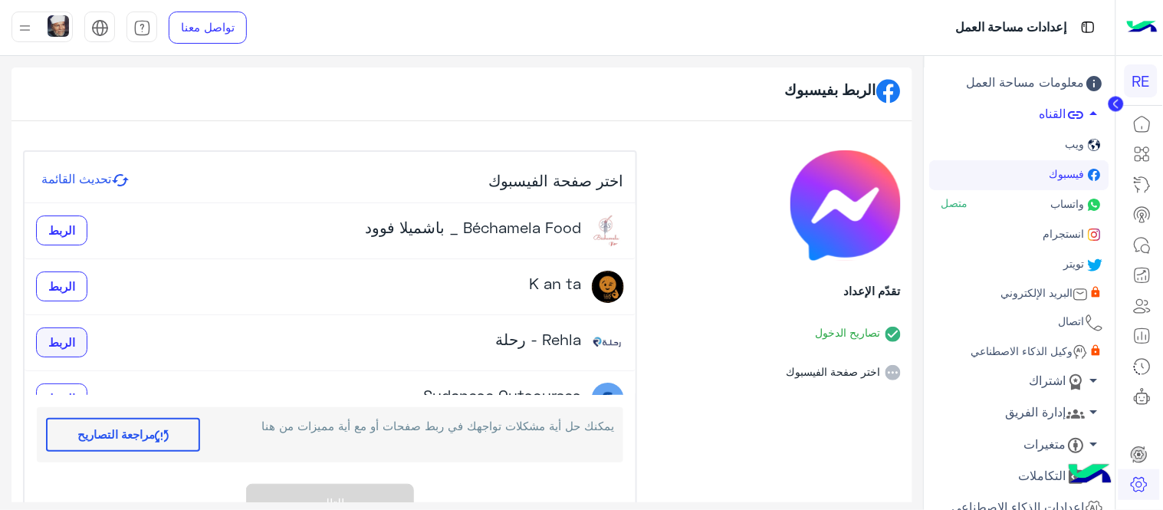
click at [87, 335] on button "الربط" at bounding box center [61, 342] width 51 height 31
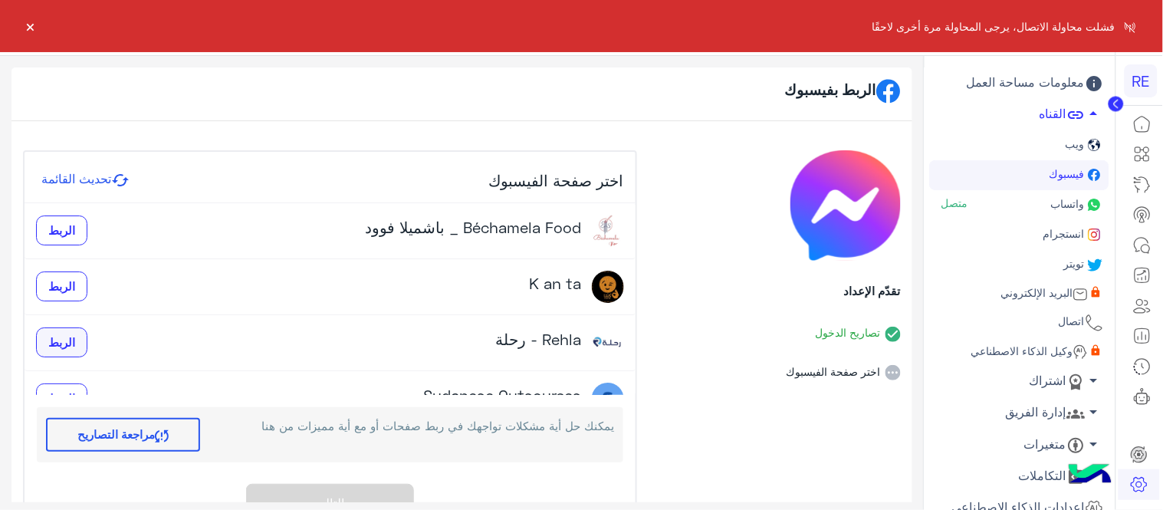
click at [87, 335] on button "الربط" at bounding box center [61, 342] width 51 height 31
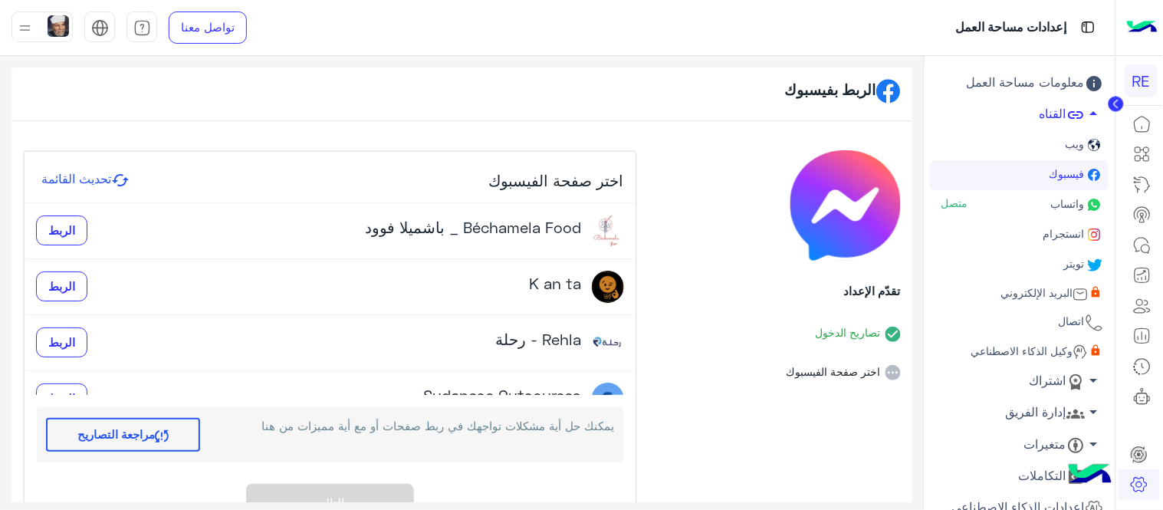
click at [123, 188] on icon at bounding box center [120, 180] width 18 height 18
click at [69, 340] on span "الربط" at bounding box center [61, 342] width 27 height 14
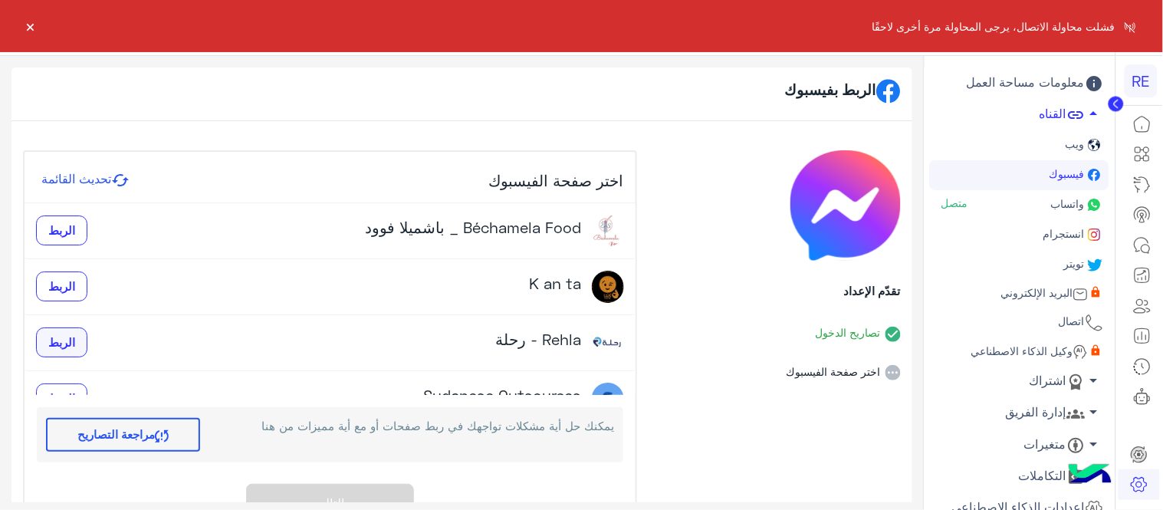
click at [69, 340] on span "الربط" at bounding box center [61, 342] width 27 height 14
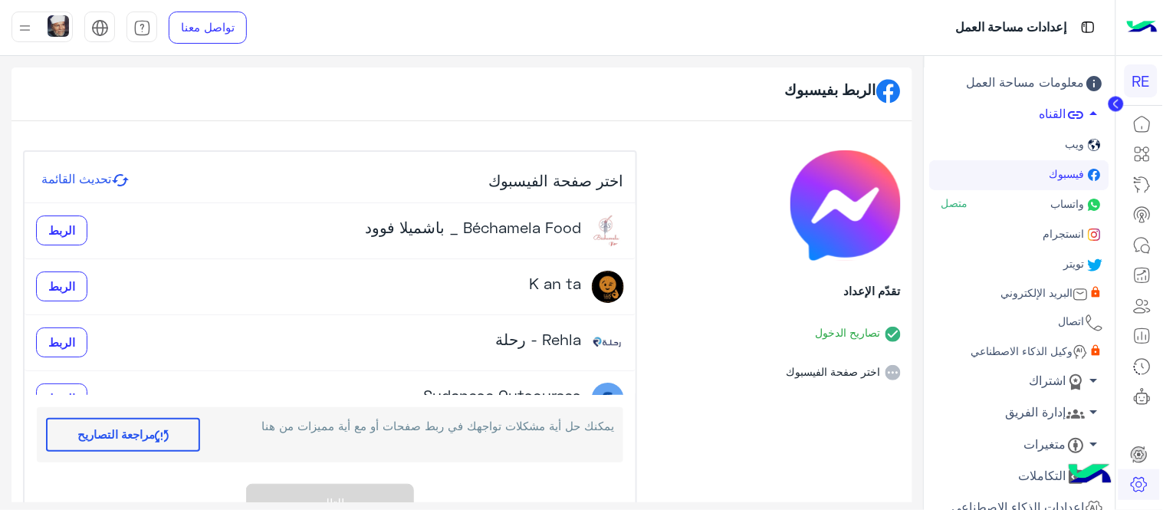
click at [94, 172] on button "تحديث القائمة" at bounding box center [85, 180] width 97 height 20
click at [64, 333] on button "الربط" at bounding box center [61, 342] width 51 height 31
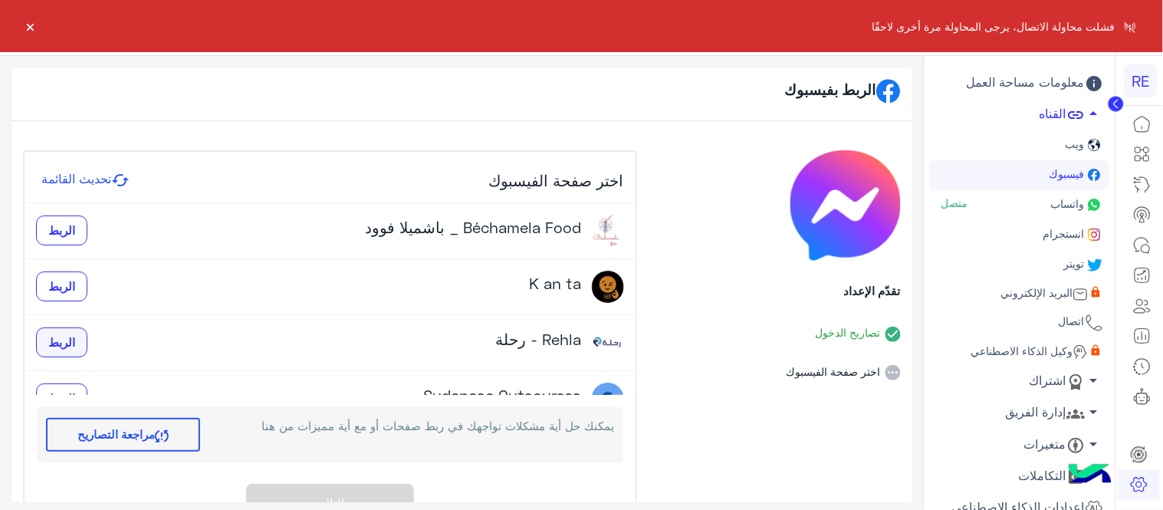
click at [64, 333] on button "الربط" at bounding box center [61, 342] width 51 height 31
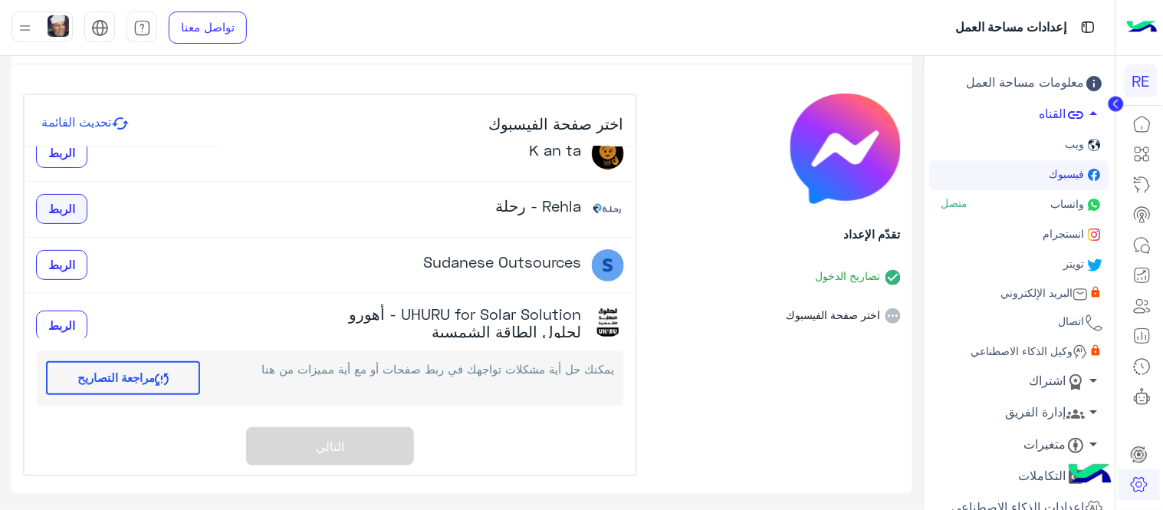
scroll to position [71, 0]
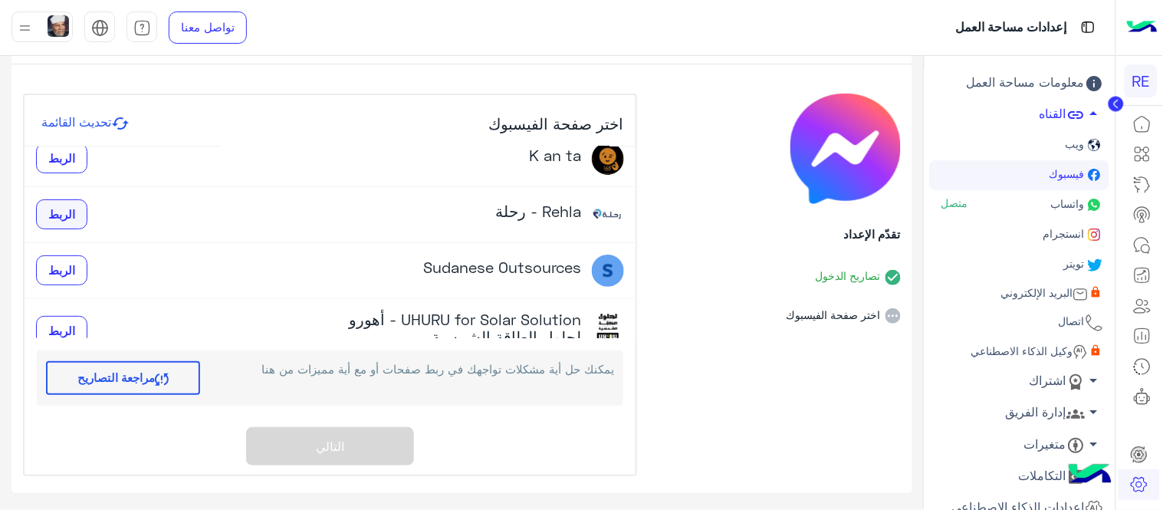
click at [67, 212] on span "الربط" at bounding box center [61, 214] width 27 height 14
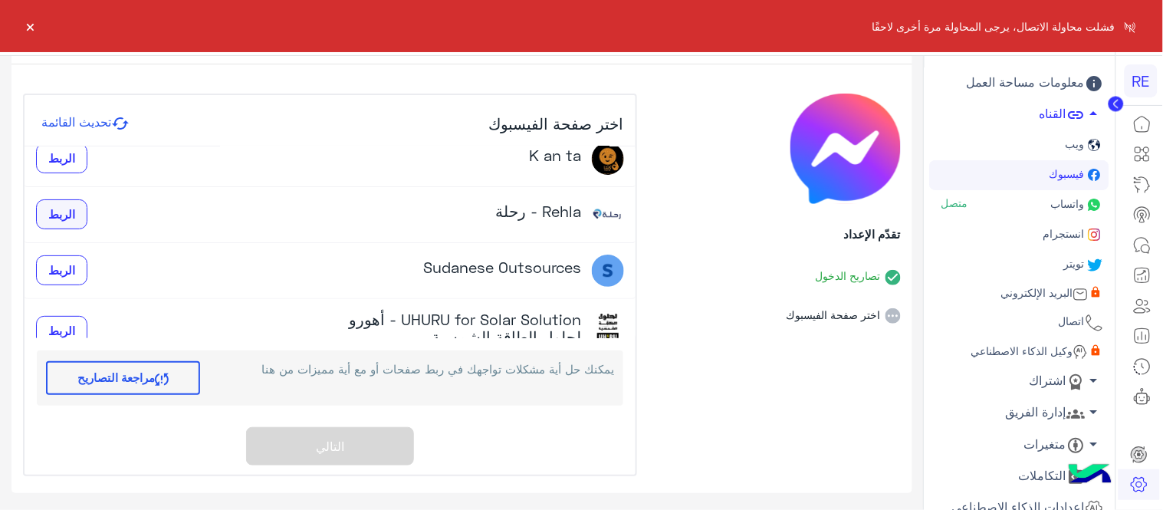
click at [67, 212] on span "الربط" at bounding box center [61, 214] width 27 height 14
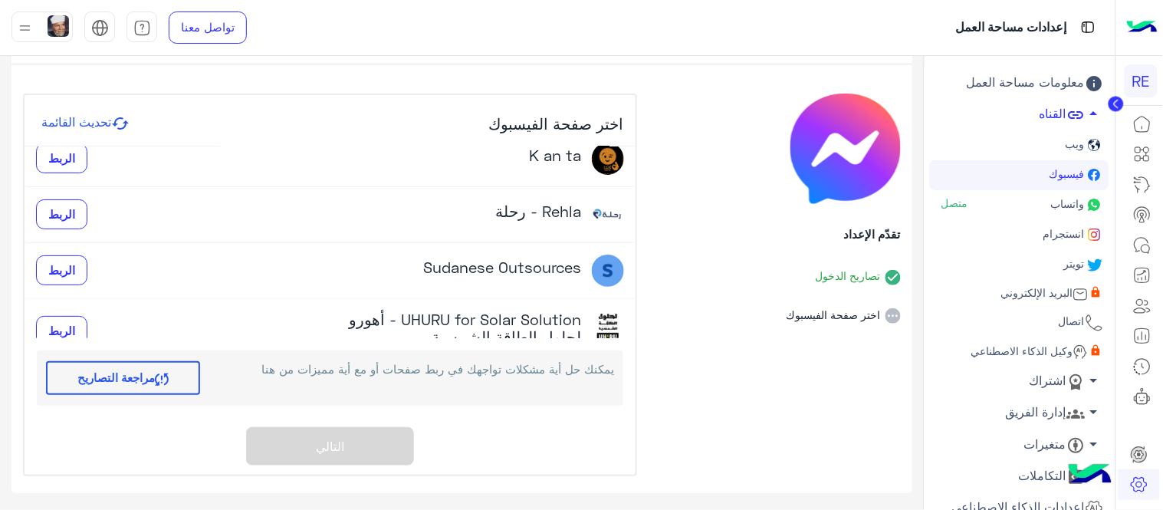
click at [1065, 193] on link "واتساب متصل" at bounding box center [1019, 205] width 179 height 30
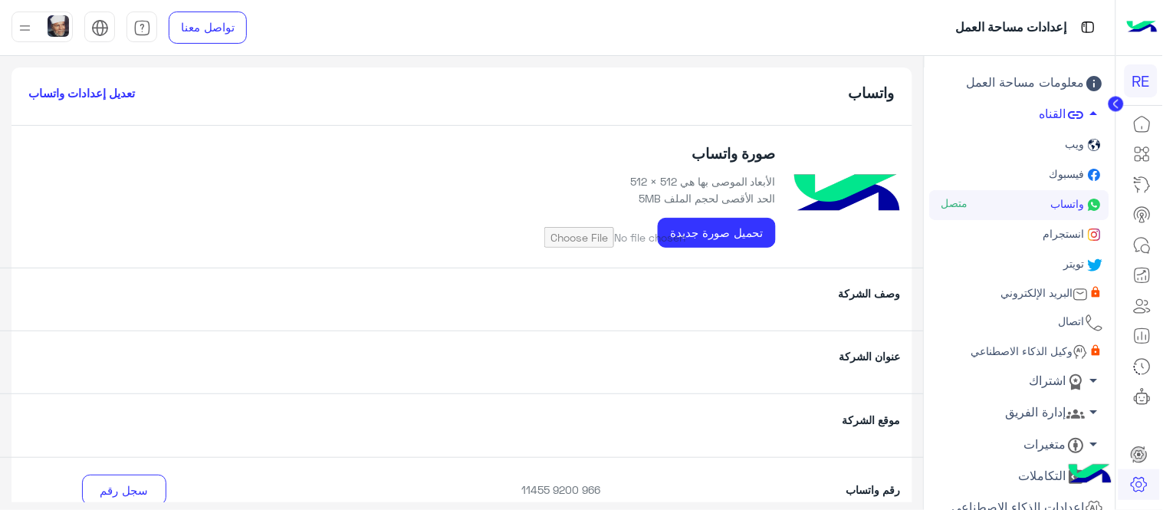
click at [1044, 169] on link "فيسبوك" at bounding box center [1019, 175] width 179 height 30
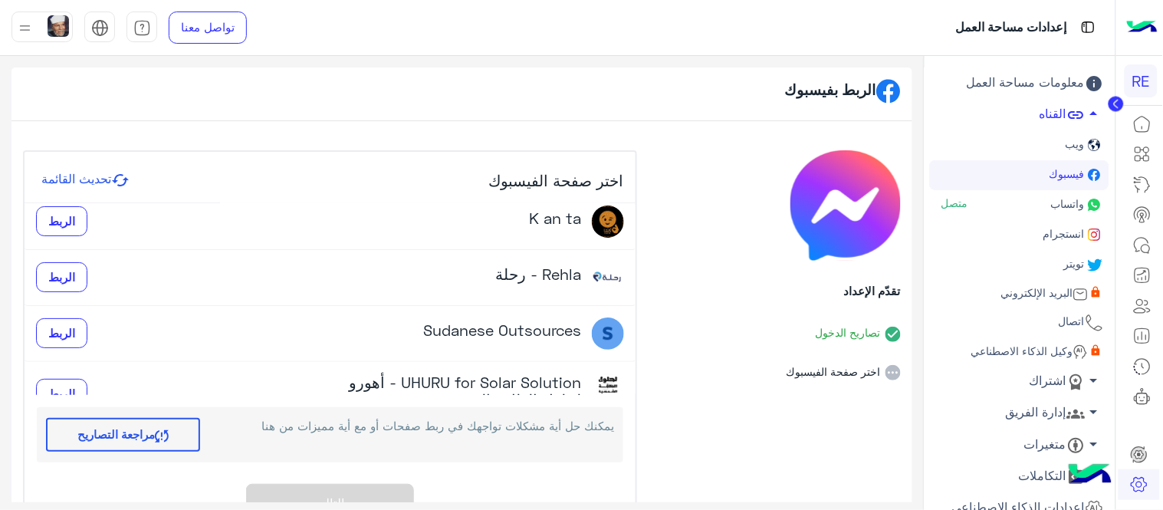
scroll to position [58, 0]
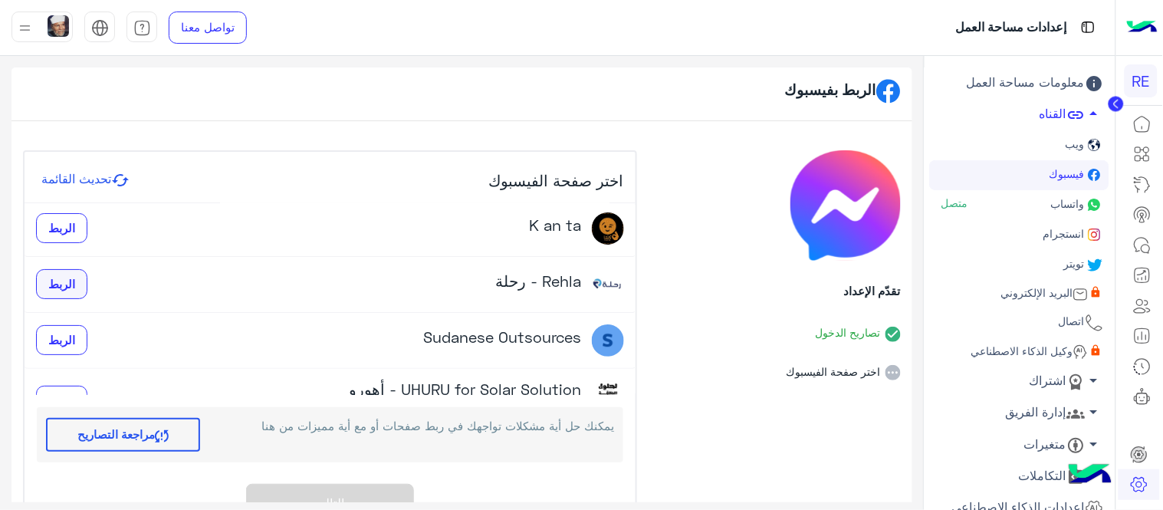
click at [75, 277] on span "الربط" at bounding box center [61, 284] width 27 height 14
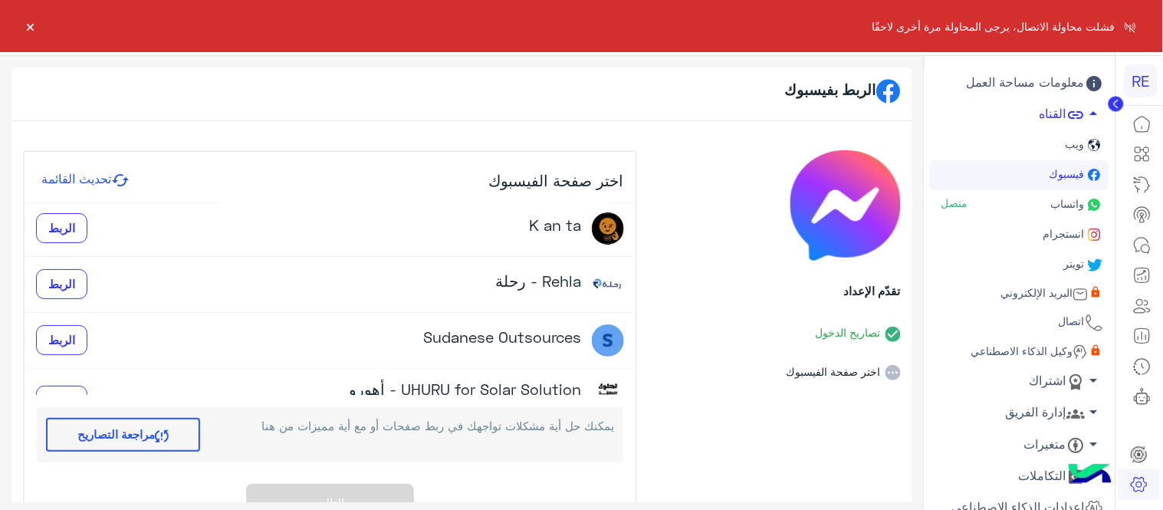
click at [34, 23] on button "×" at bounding box center [30, 25] width 15 height 15
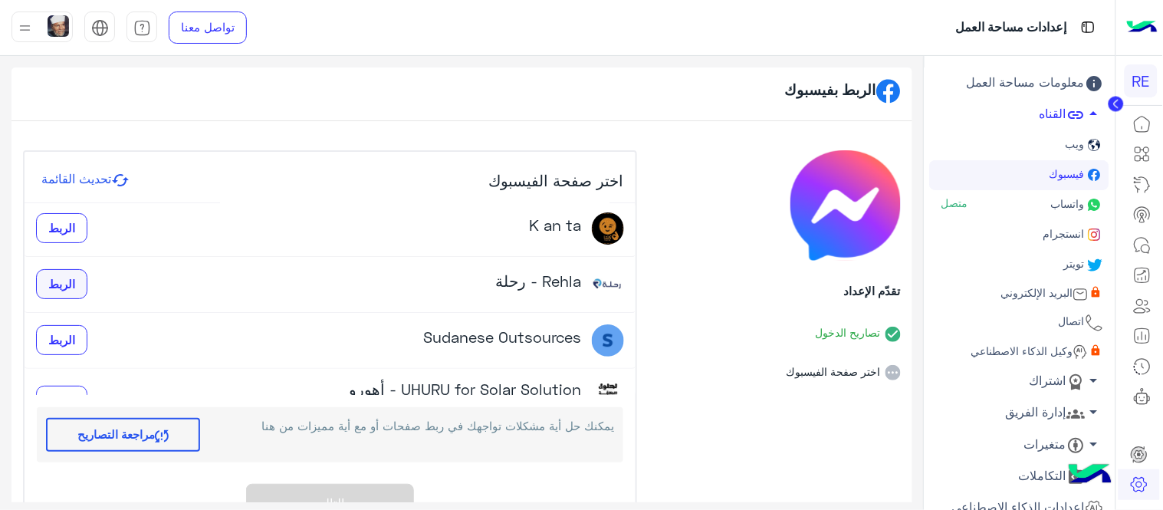
click at [57, 290] on button "الربط" at bounding box center [61, 284] width 51 height 31
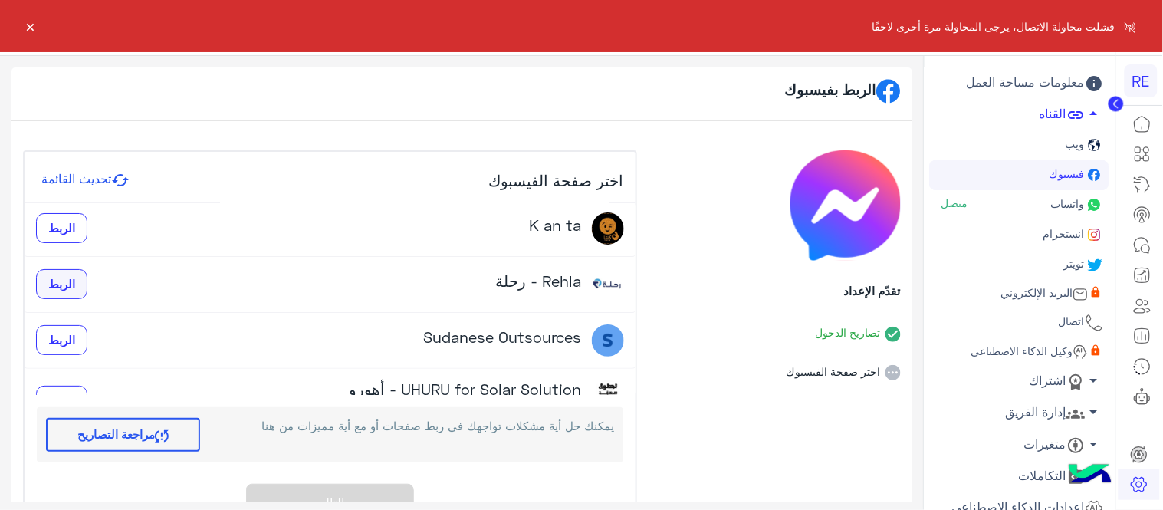
click at [57, 290] on button "الربط" at bounding box center [61, 284] width 51 height 31
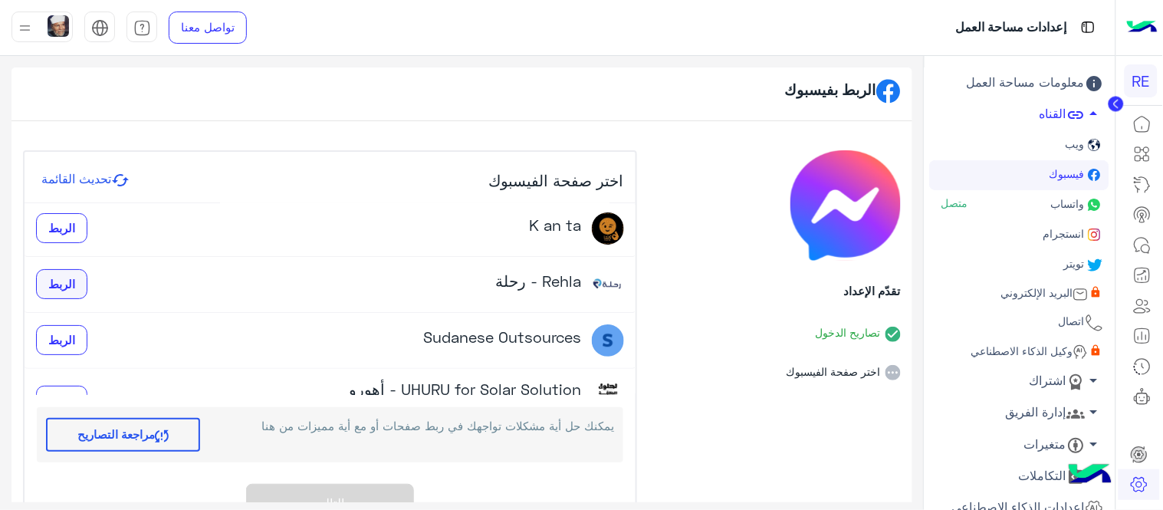
click at [57, 290] on button "الربط" at bounding box center [61, 284] width 51 height 31
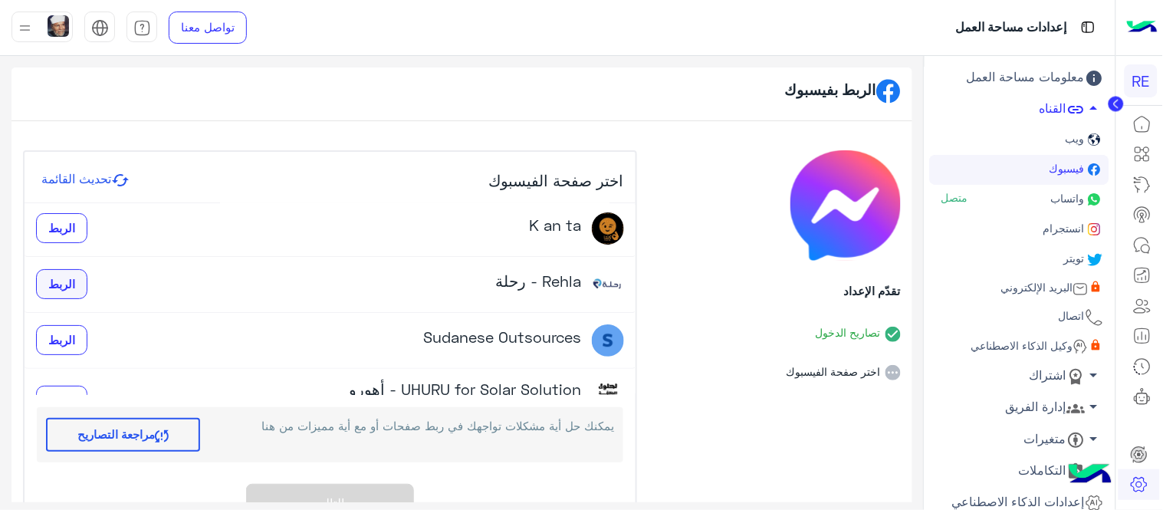
scroll to position [6, 0]
click at [1098, 103] on span "arrow_drop_up" at bounding box center [1094, 107] width 18 height 18
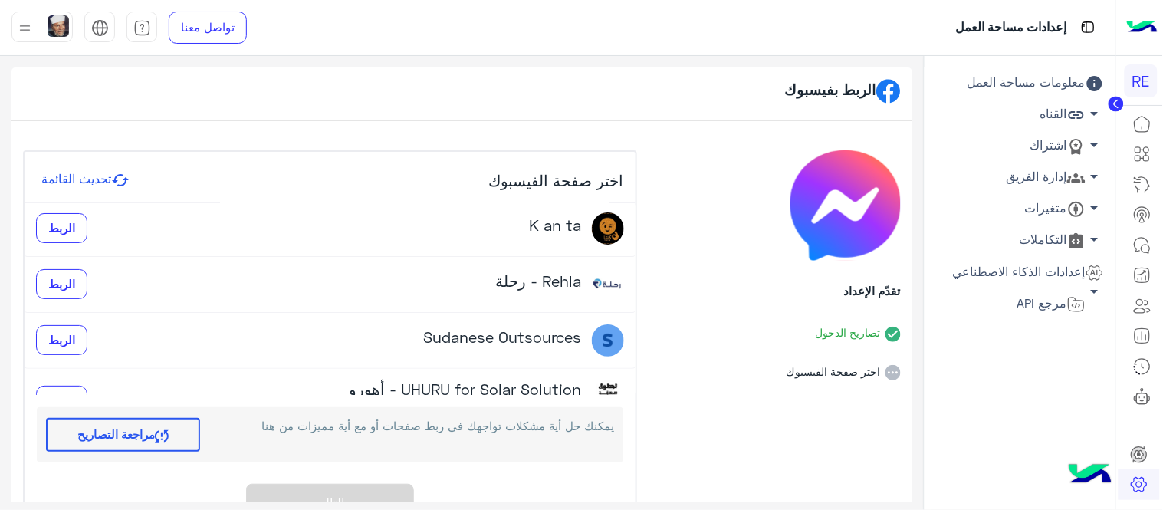
scroll to position [0, 0]
click at [1095, 205] on span "arrow_drop_down" at bounding box center [1094, 208] width 18 height 18
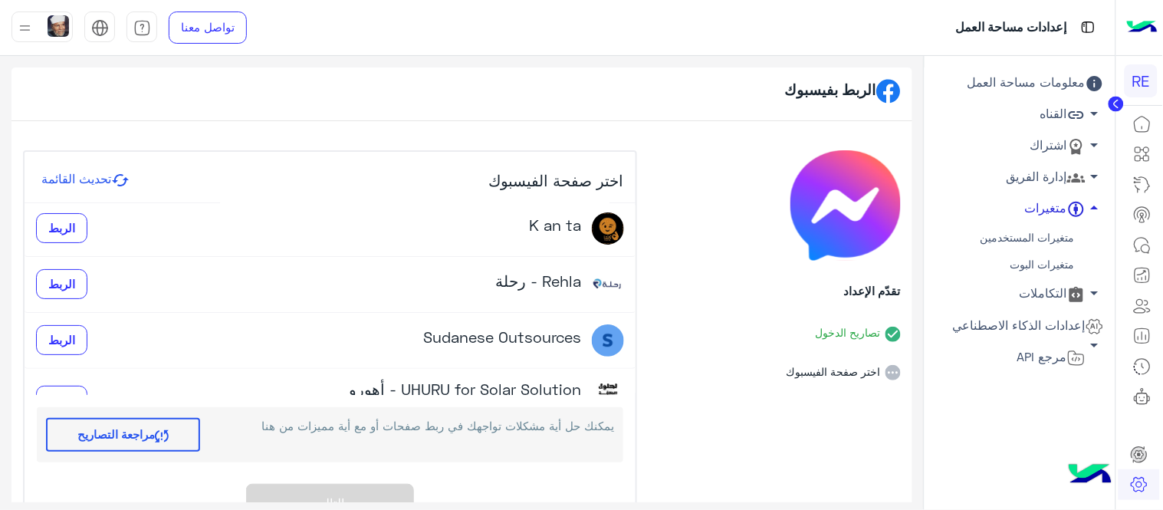
click at [1094, 342] on span "arrow_drop_down" at bounding box center [1094, 345] width 18 height 18
click at [1065, 389] on link "النماذج الصوتية" at bounding box center [1019, 396] width 179 height 27
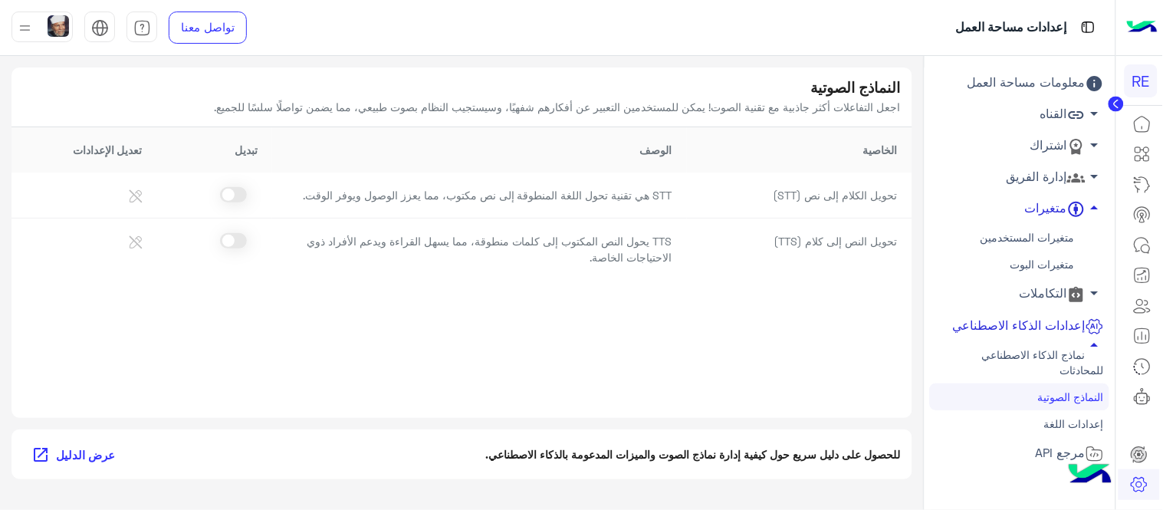
click at [80, 441] on link "عرض الدليل open_in_new" at bounding box center [76, 454] width 107 height 27
click at [1099, 205] on span "arrow_drop_up" at bounding box center [1094, 208] width 18 height 18
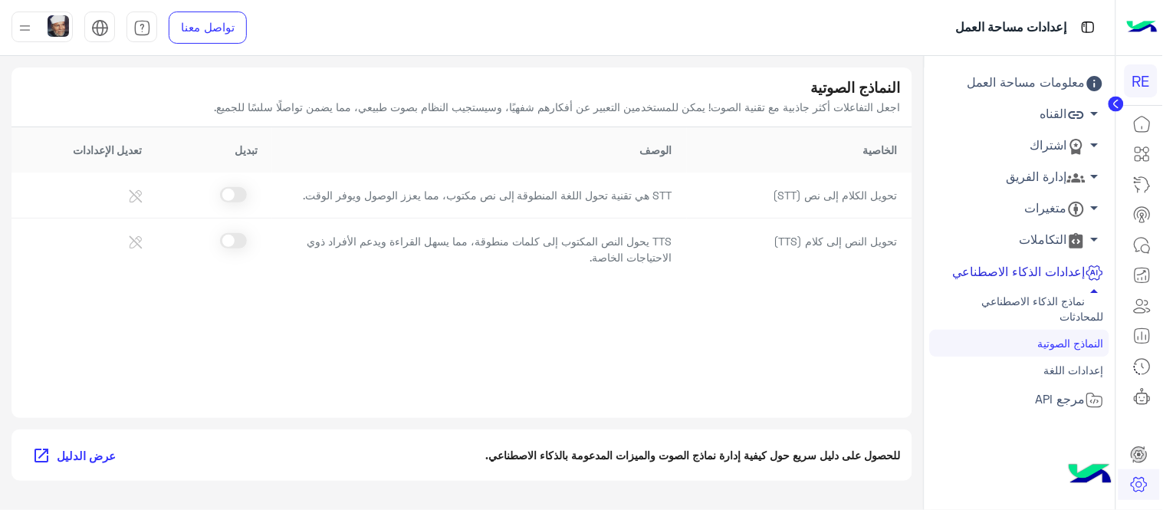
click at [1093, 112] on span "arrow_drop_down" at bounding box center [1094, 113] width 18 height 18
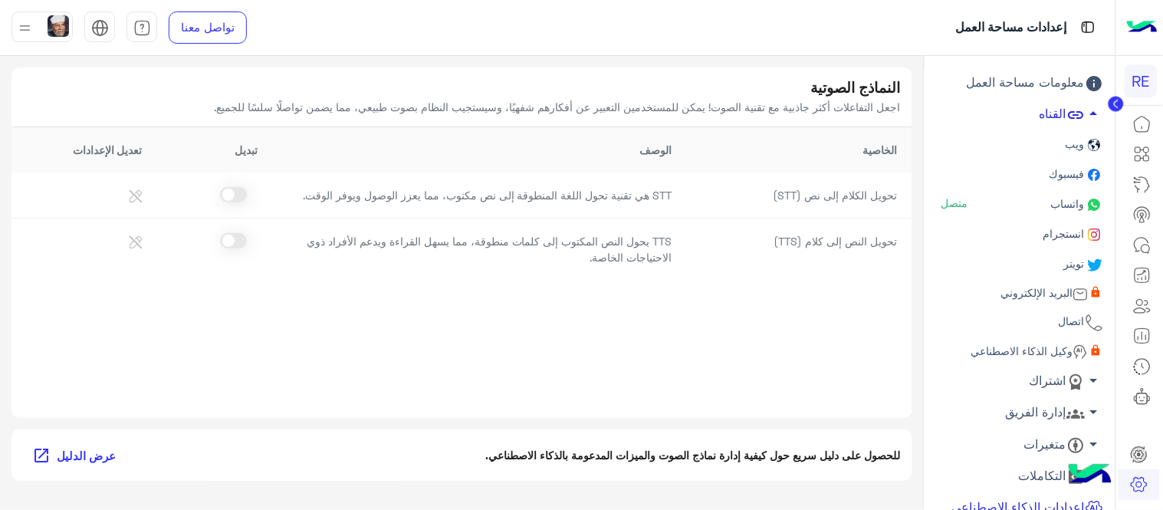
click at [1049, 167] on span "فيسبوك" at bounding box center [1066, 173] width 38 height 13
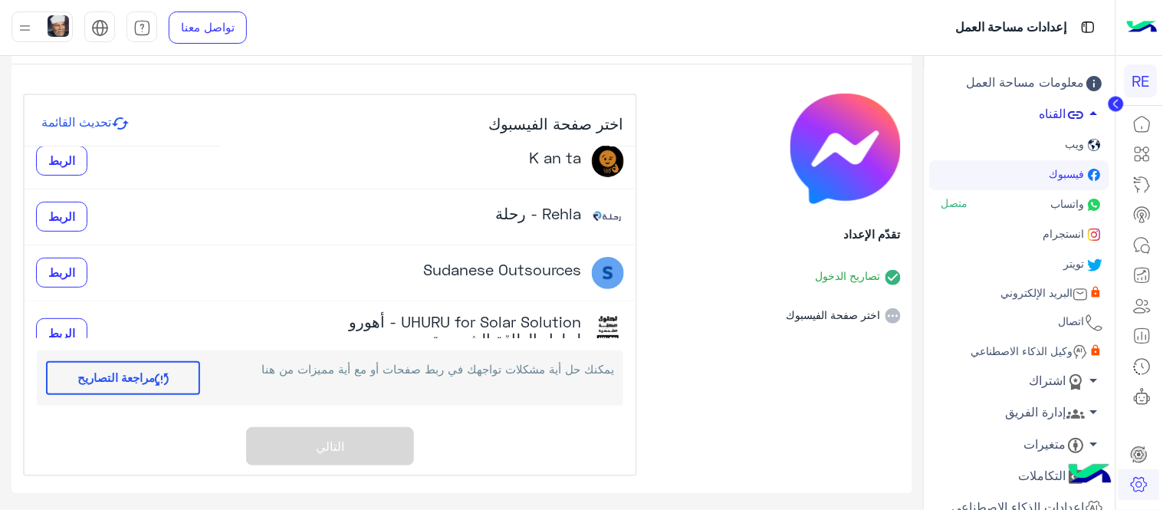
scroll to position [71, 0]
click at [82, 211] on button "الربط" at bounding box center [61, 214] width 51 height 31
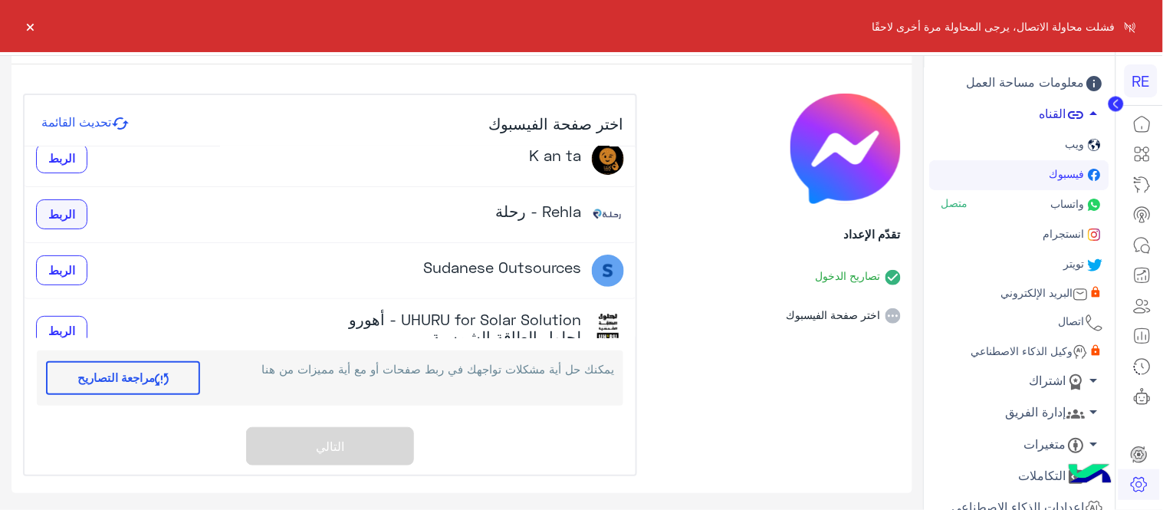
click at [82, 211] on button "الربط" at bounding box center [61, 214] width 51 height 31
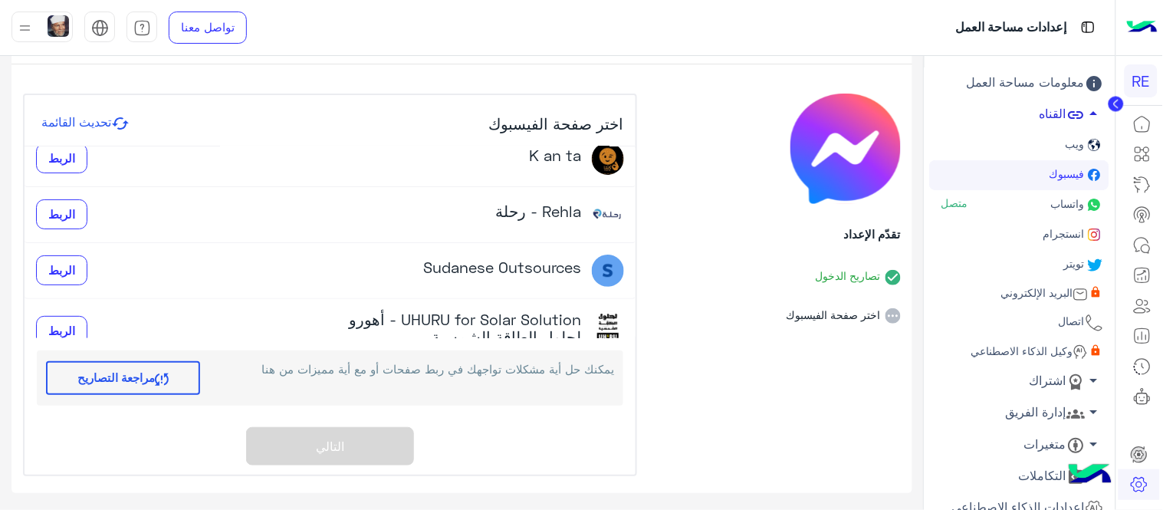
click at [875, 328] on div "تقدّم الإعداد تصاريح الدخول اختر صفحة الفيسبوك" at bounding box center [774, 285] width 251 height 382
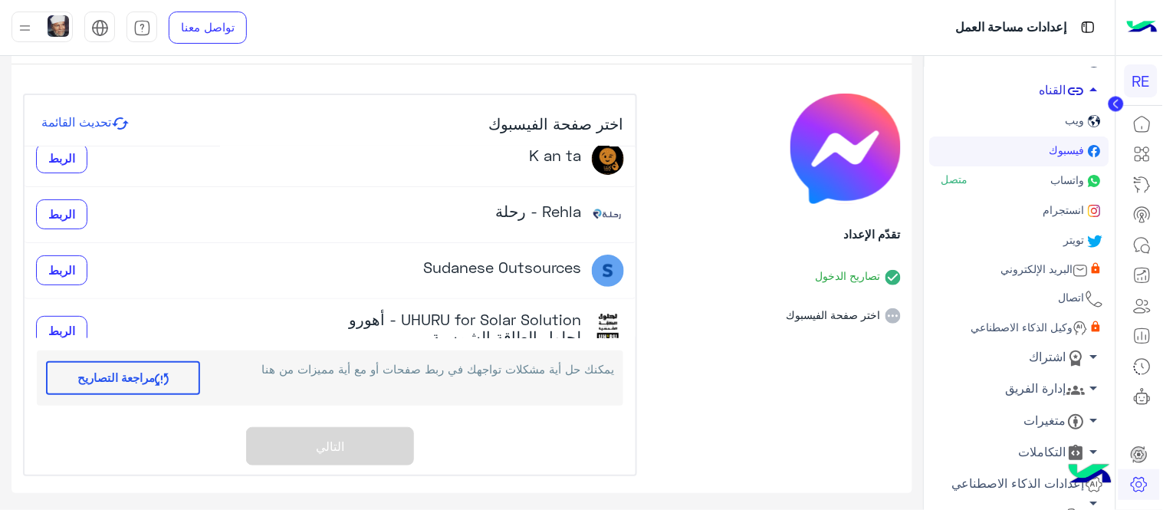
scroll to position [43, 0]
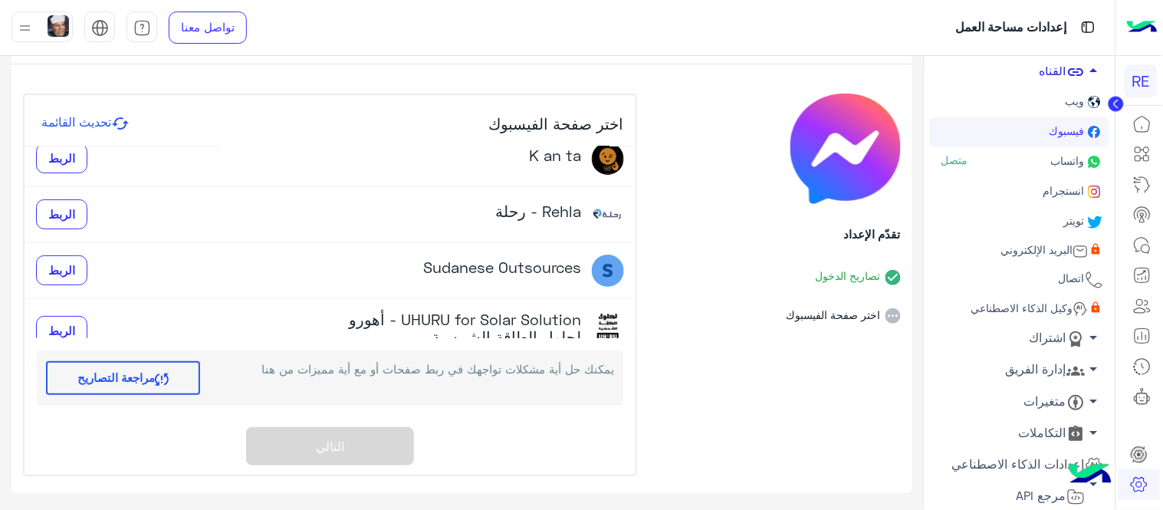
click at [1050, 247] on span "البريد الإلكتروني" at bounding box center [1035, 249] width 75 height 13
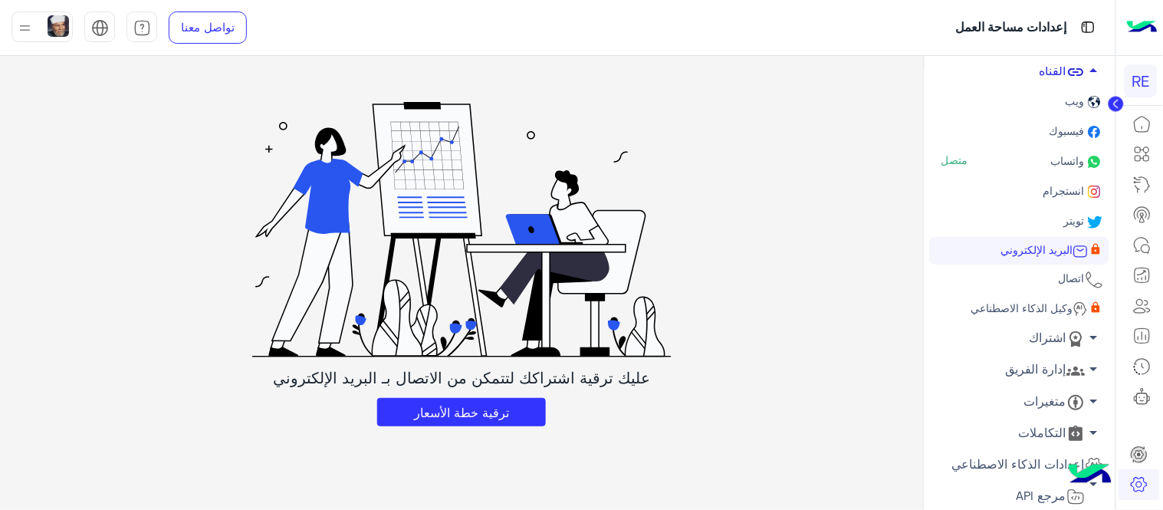
click at [1070, 130] on span "فيسبوك" at bounding box center [1066, 130] width 38 height 13
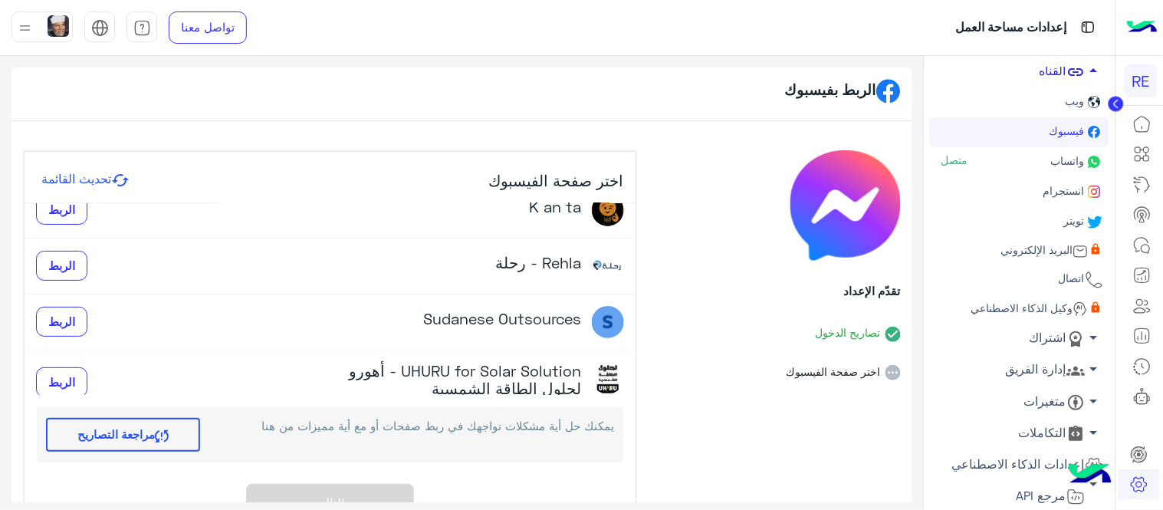
scroll to position [77, 0]
click at [98, 170] on button "تحديث القائمة" at bounding box center [85, 180] width 97 height 20
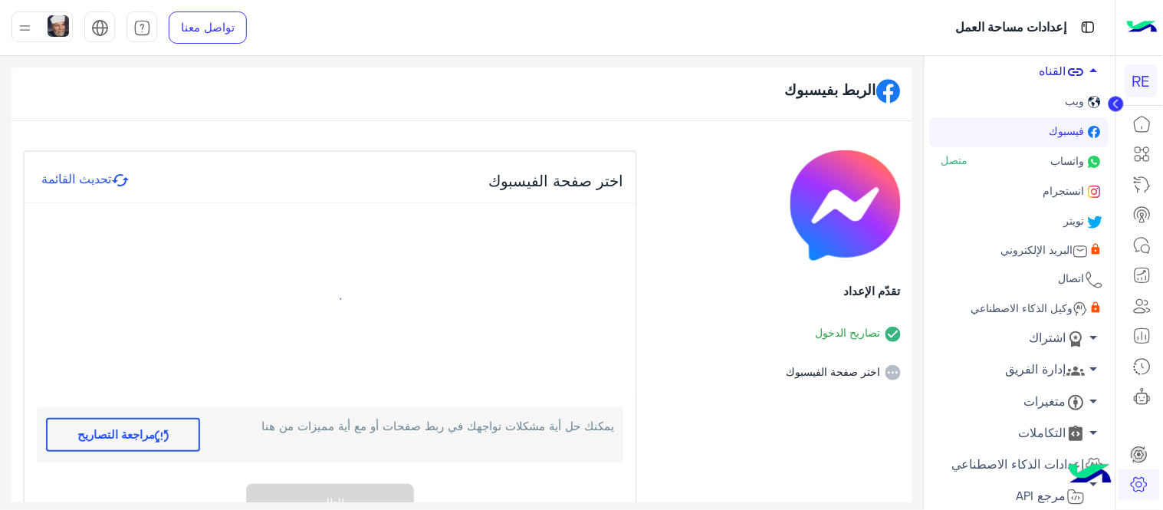
scroll to position [0, 0]
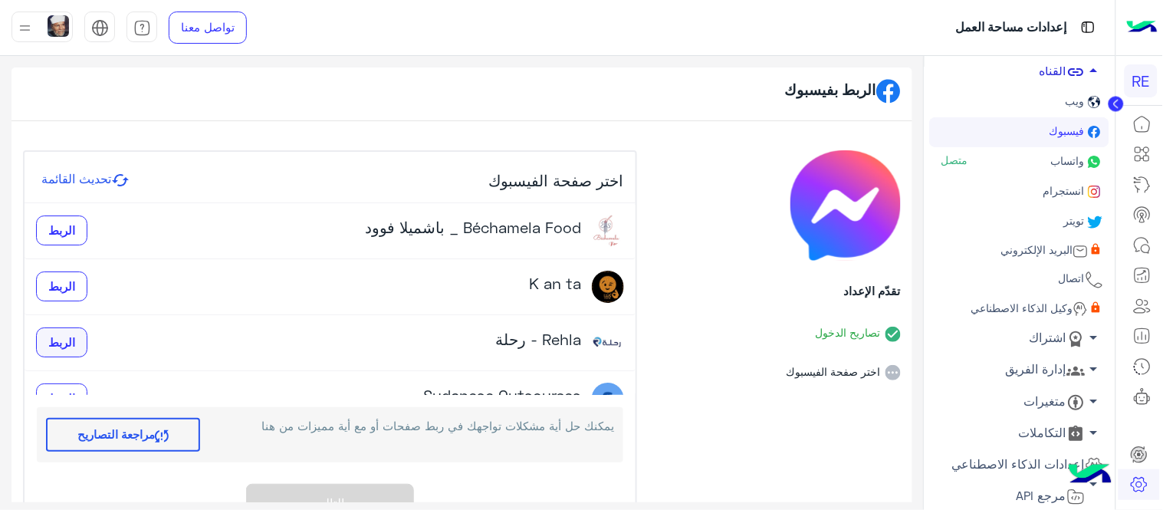
click at [74, 331] on button "الربط" at bounding box center [61, 342] width 51 height 31
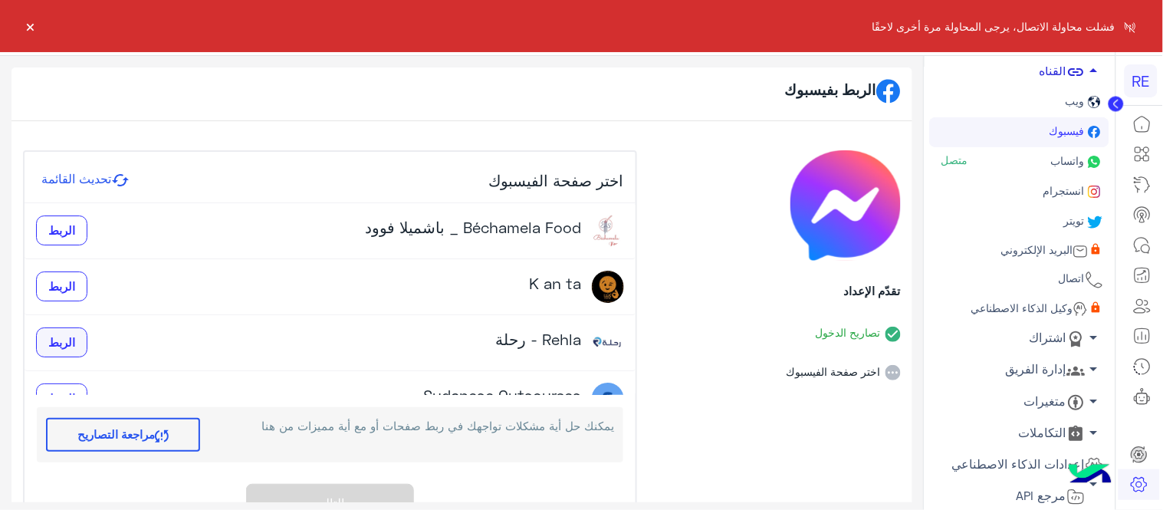
click at [74, 331] on button "الربط" at bounding box center [61, 342] width 51 height 31
click at [74, 331] on div "جاري الربط" at bounding box center [75, 342] width 78 height 29
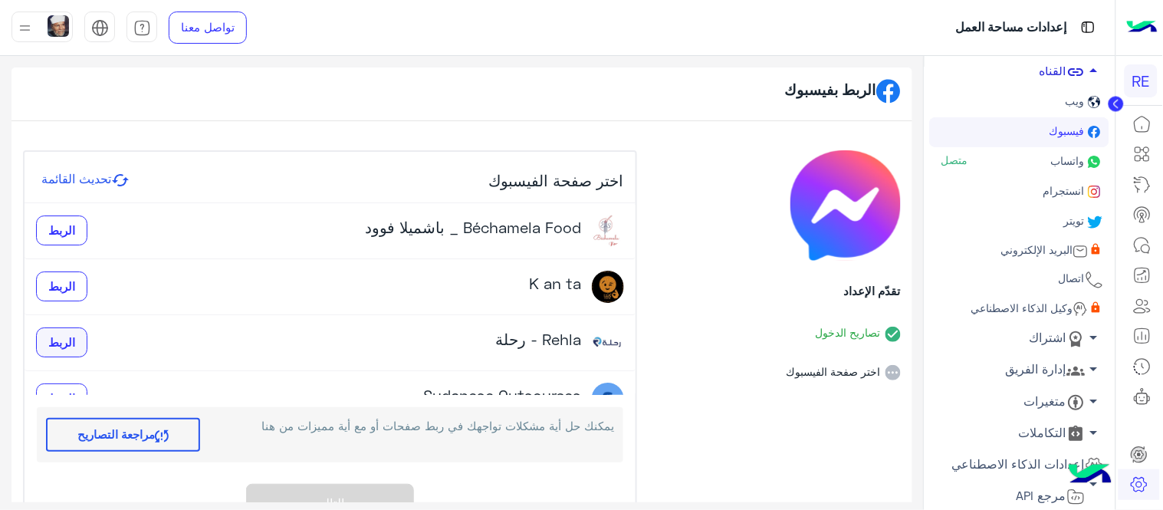
click at [74, 331] on button "الربط" at bounding box center [61, 342] width 51 height 31
click at [74, 331] on div "جاري الربط" at bounding box center [75, 342] width 78 height 29
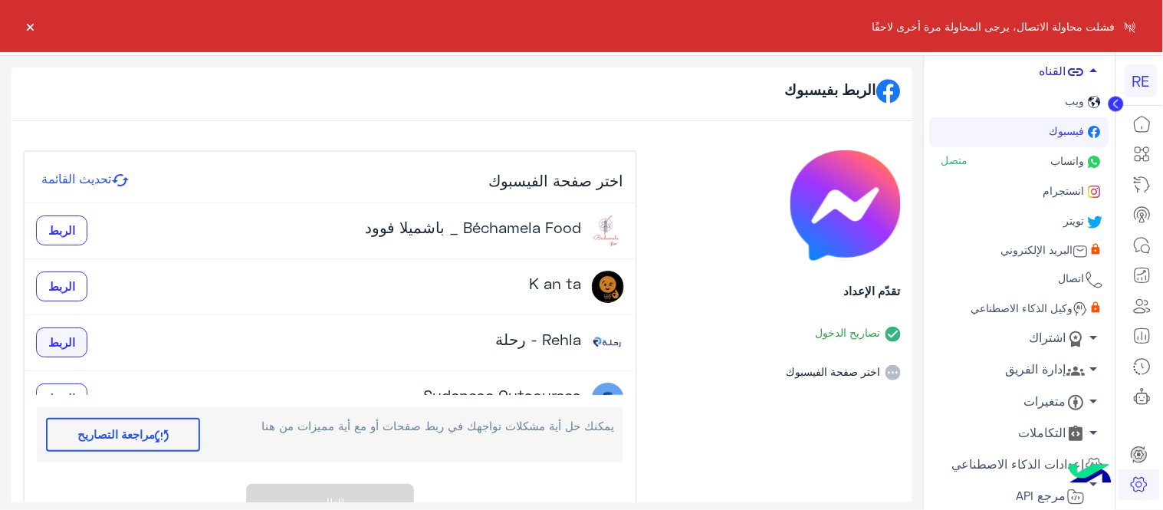
click at [74, 342] on span "الربط" at bounding box center [61, 342] width 27 height 14
click at [74, 342] on div "الربط" at bounding box center [61, 342] width 51 height 31
click at [74, 342] on span "الربط" at bounding box center [61, 342] width 27 height 14
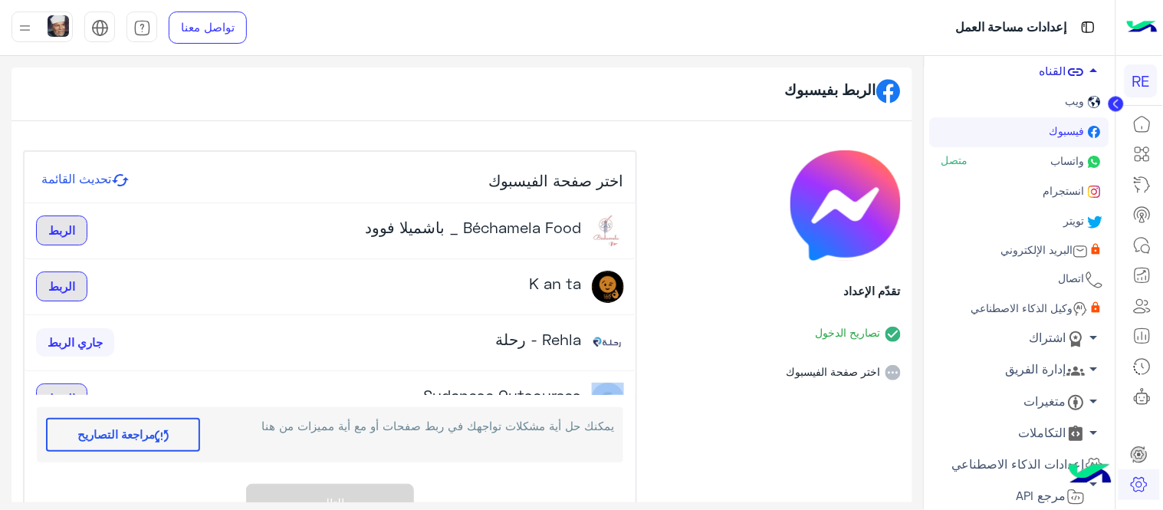
click at [74, 342] on div "جاري الربط" at bounding box center [75, 342] width 78 height 29
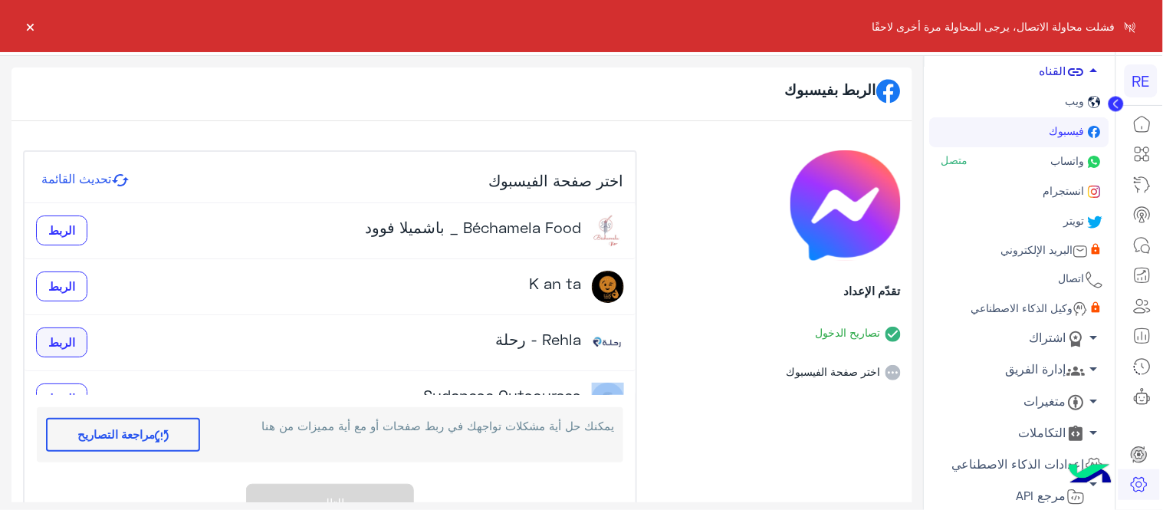
click at [74, 342] on div "الربط" at bounding box center [61, 342] width 51 height 31
click at [74, 342] on span "الربط" at bounding box center [61, 342] width 27 height 14
click at [74, 342] on div "جاري الربط" at bounding box center [75, 342] width 78 height 29
click at [74, 342] on div "الربط" at bounding box center [61, 342] width 51 height 31
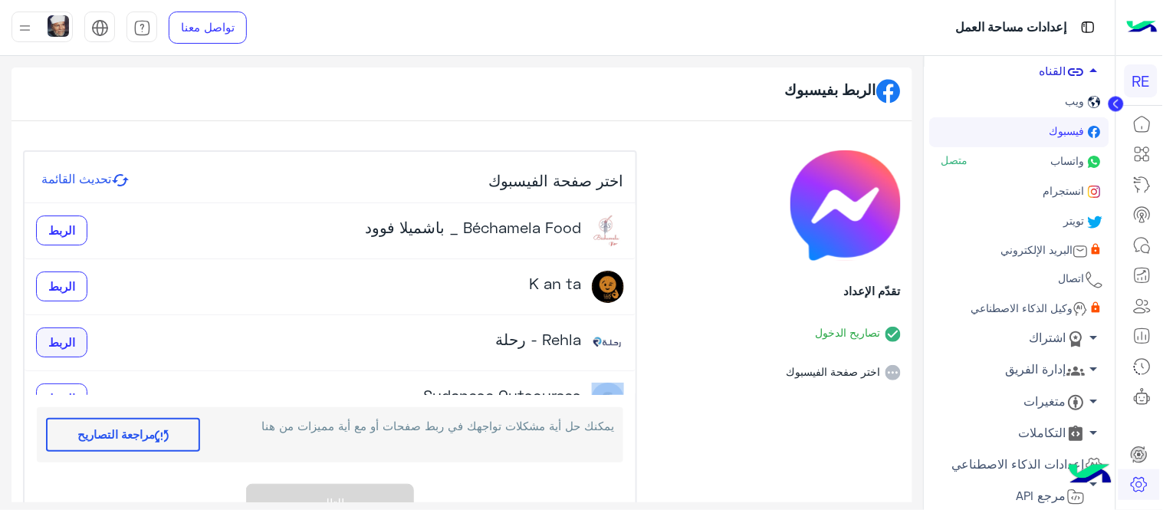
click at [74, 342] on span "الربط" at bounding box center [61, 342] width 27 height 14
click at [28, 12] on div at bounding box center [24, 26] width 19 height 29
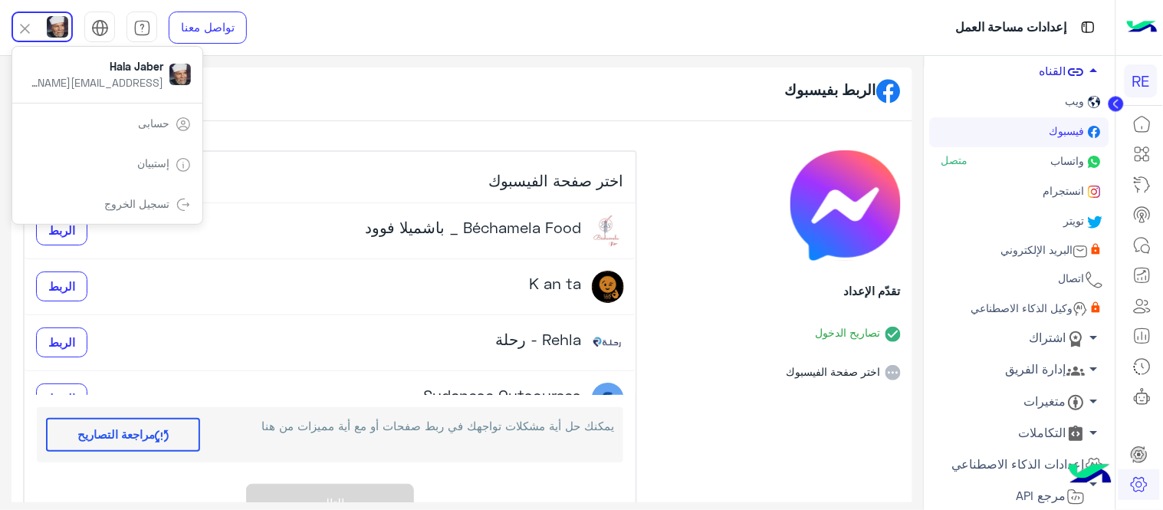
click at [362, 97] on div "الربط بفيسبوك" at bounding box center [461, 94] width 901 height 54
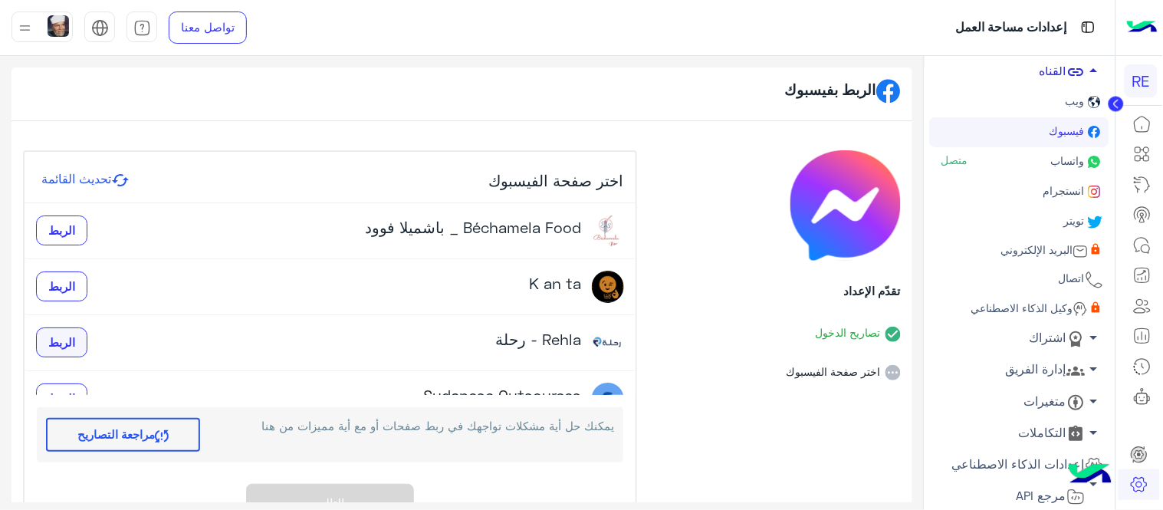
click at [73, 333] on button "الربط" at bounding box center [61, 342] width 51 height 31
click at [73, 327] on div "Rehla - رحلة الربط" at bounding box center [330, 343] width 588 height 32
click at [65, 347] on span "الربط" at bounding box center [61, 342] width 27 height 14
click at [75, 337] on span "الربط" at bounding box center [61, 342] width 27 height 14
click at [77, 361] on div "Rehla - رحلة الربط" at bounding box center [330, 343] width 611 height 56
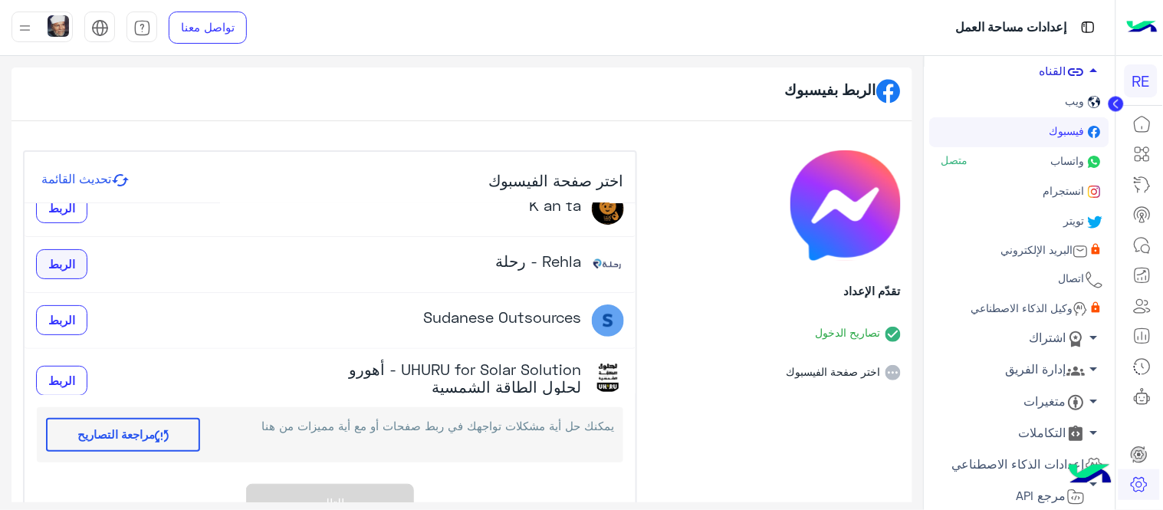
click at [62, 254] on button "الربط" at bounding box center [61, 264] width 51 height 31
click at [62, 254] on div "الربط" at bounding box center [61, 264] width 51 height 31
